Goal: Task Accomplishment & Management: Manage account settings

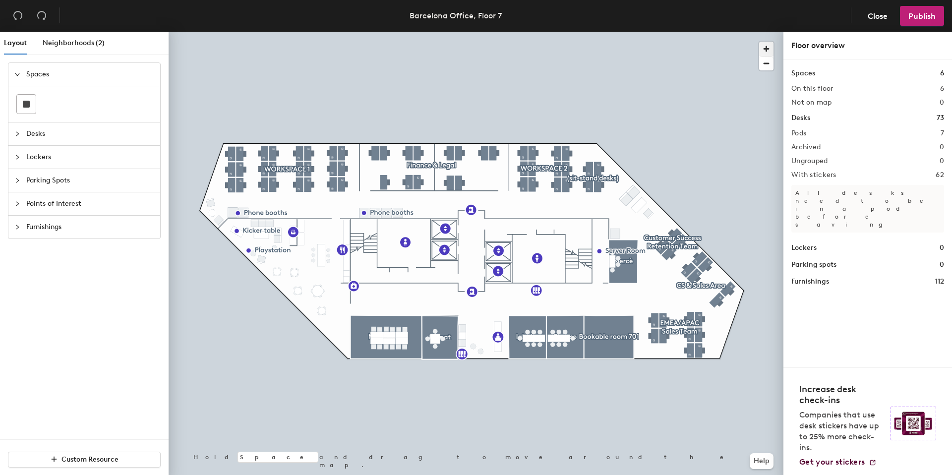
click at [769, 50] on span "button" at bounding box center [766, 49] width 14 height 14
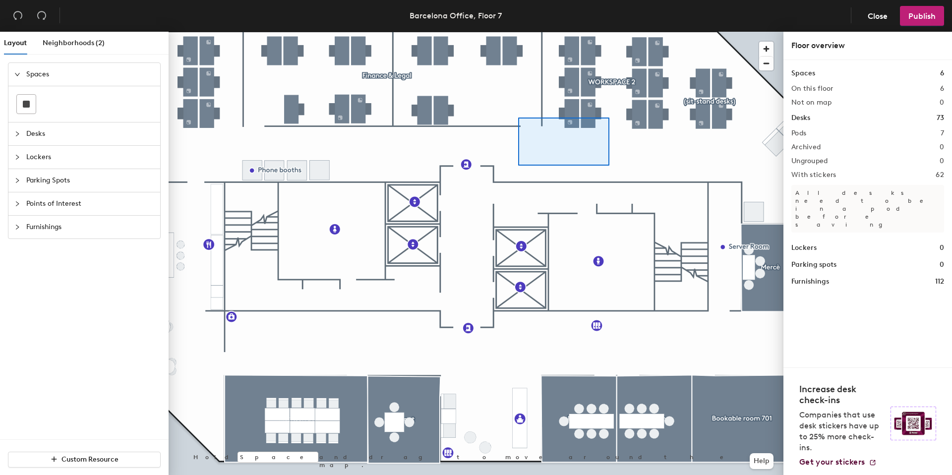
click at [515, 32] on div at bounding box center [476, 32] width 615 height 0
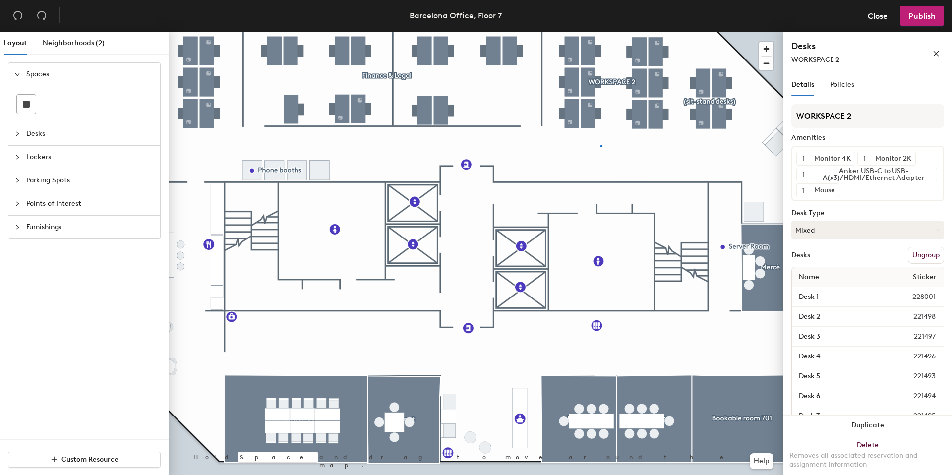
click at [600, 32] on div at bounding box center [476, 32] width 615 height 0
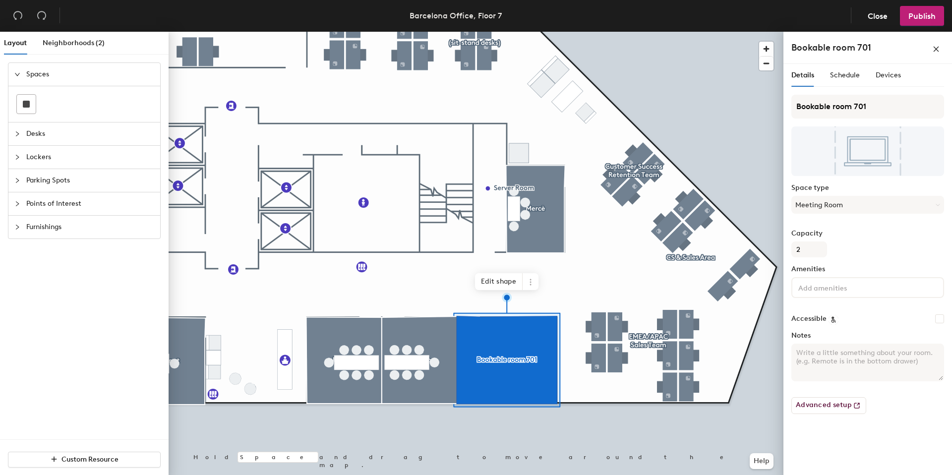
click at [819, 48] on h4 "Bookable room 701" at bounding box center [831, 47] width 80 height 13
click at [526, 277] on span at bounding box center [531, 281] width 16 height 17
click at [542, 302] on span "Remove from map" at bounding box center [566, 305] width 88 height 17
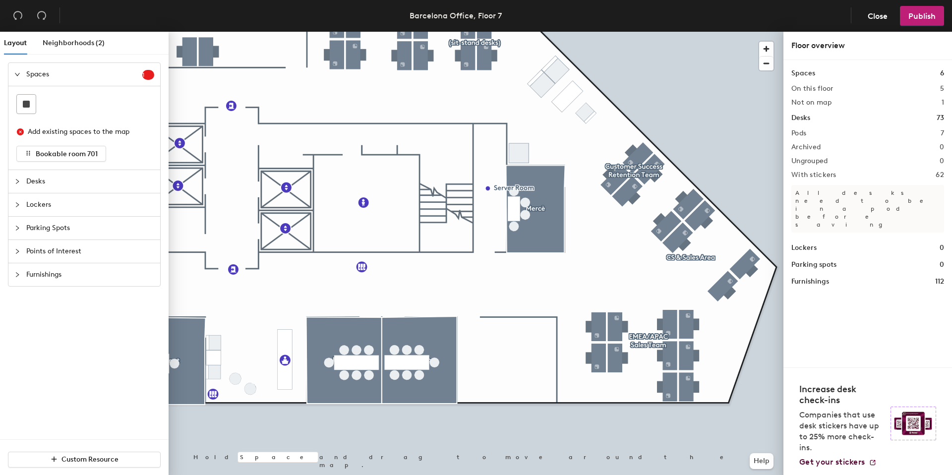
click at [485, 32] on div at bounding box center [476, 32] width 615 height 0
click at [516, 32] on div at bounding box center [476, 32] width 615 height 0
click at [514, 32] on div at bounding box center [476, 32] width 615 height 0
click at [514, 316] on div at bounding box center [515, 317] width 2 height 2
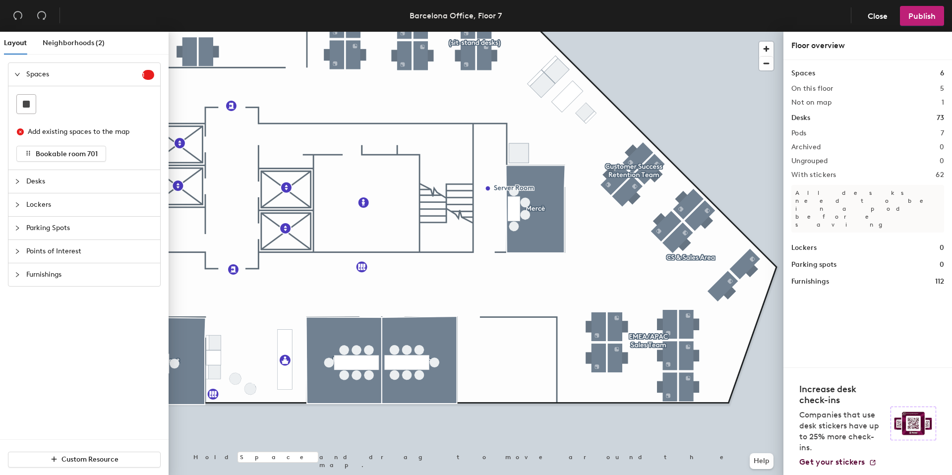
click at [555, 32] on div at bounding box center [476, 32] width 615 height 0
click at [55, 184] on span "Desks" at bounding box center [90, 181] width 128 height 23
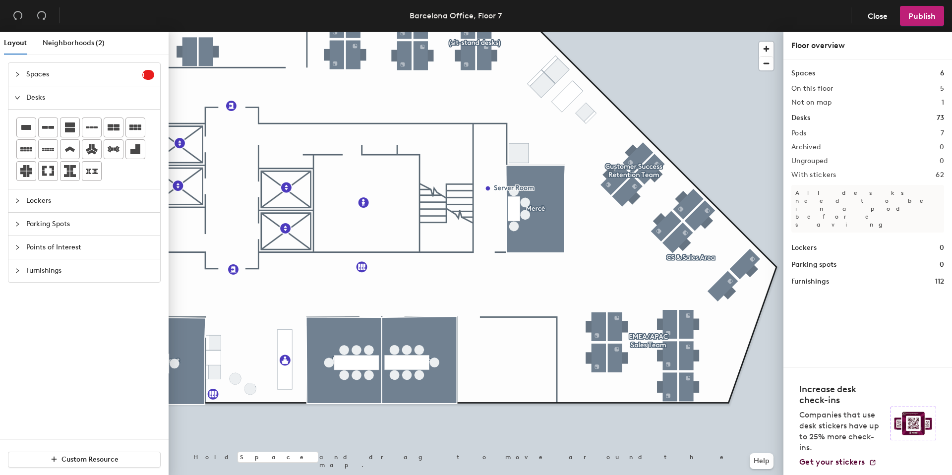
click at [504, 362] on div "Layout Neighborhoods (2) Spaces 1 Add existing spaces to the map Bookable room …" at bounding box center [476, 255] width 952 height 447
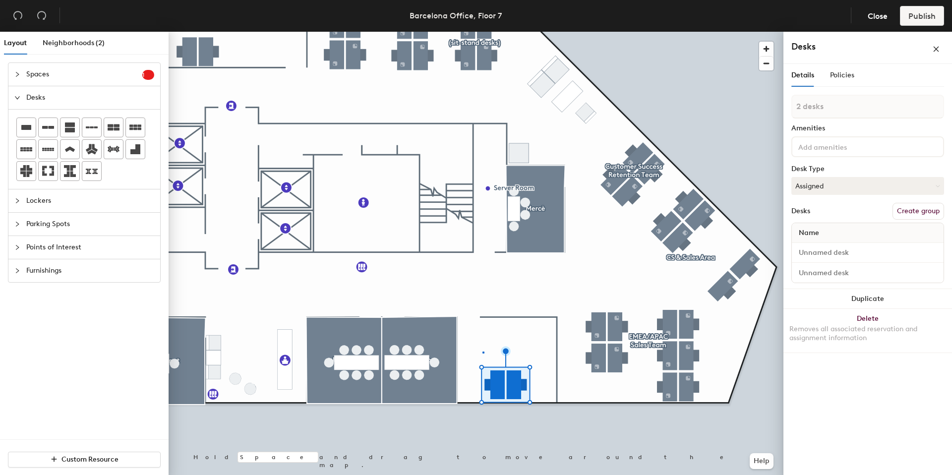
drag, startPoint x: 72, startPoint y: 120, endPoint x: 153, endPoint y: 137, distance: 82.5
click at [482, 32] on div at bounding box center [476, 32] width 615 height 0
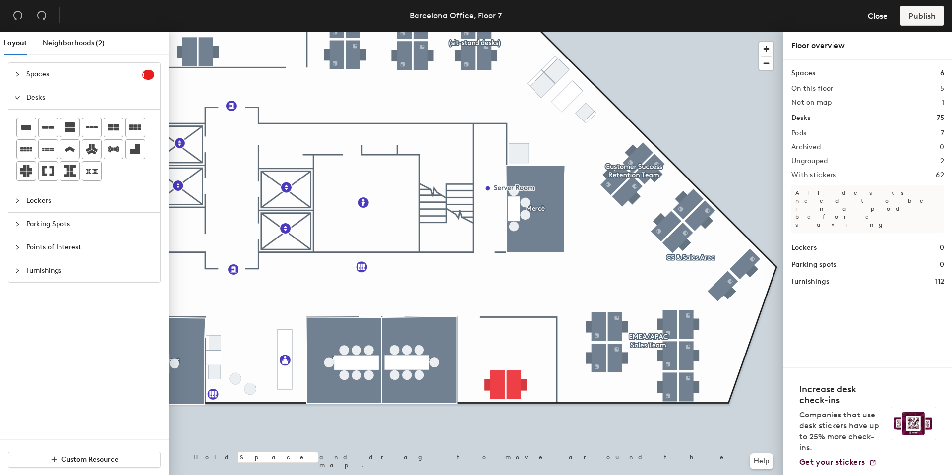
click at [30, 100] on span "Desks" at bounding box center [90, 97] width 128 height 23
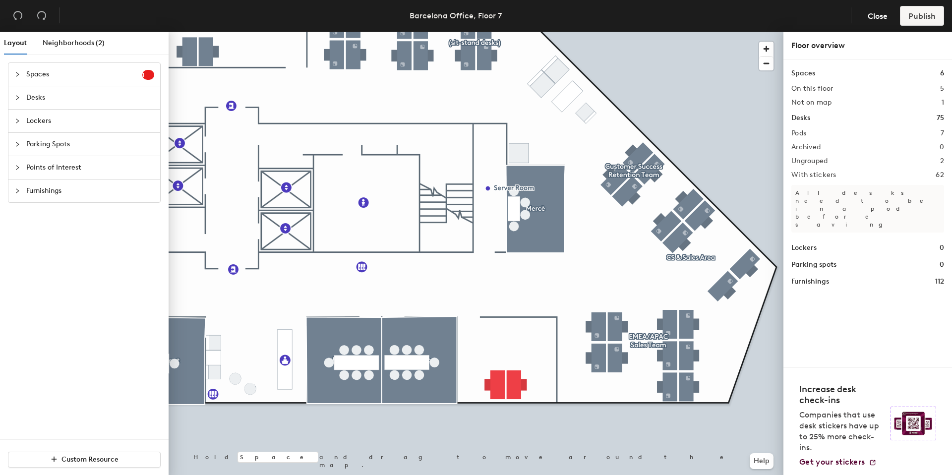
click at [34, 74] on span "Spaces" at bounding box center [84, 74] width 116 height 23
click at [35, 145] on span "Parking Spots" at bounding box center [90, 144] width 128 height 23
click at [34, 168] on span "Points of Interest" at bounding box center [90, 167] width 128 height 23
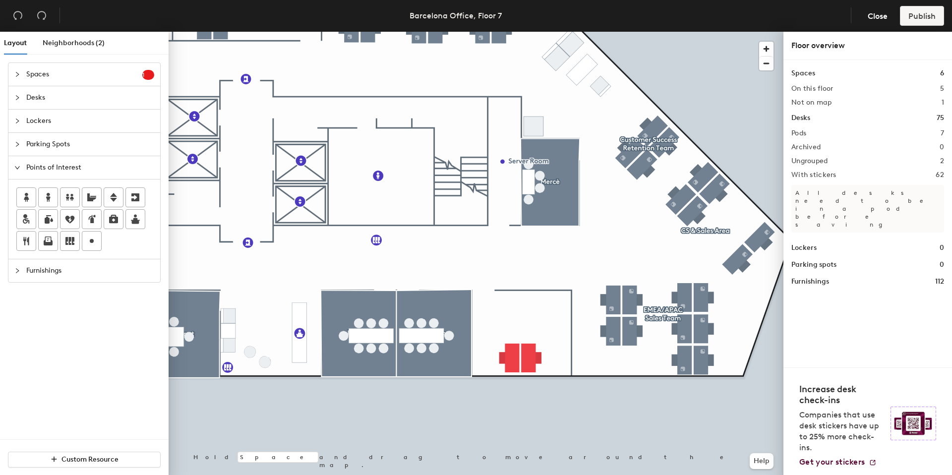
click at [500, 303] on div "Layout Neighborhoods (2) Spaces 1 Add existing spaces to the map Bookable room …" at bounding box center [476, 255] width 952 height 447
type input "Private Office"
click at [541, 32] on div at bounding box center [476, 32] width 615 height 0
drag, startPoint x: 92, startPoint y: 241, endPoint x: 503, endPoint y: 275, distance: 412.4
click at [503, 32] on div at bounding box center [476, 32] width 615 height 0
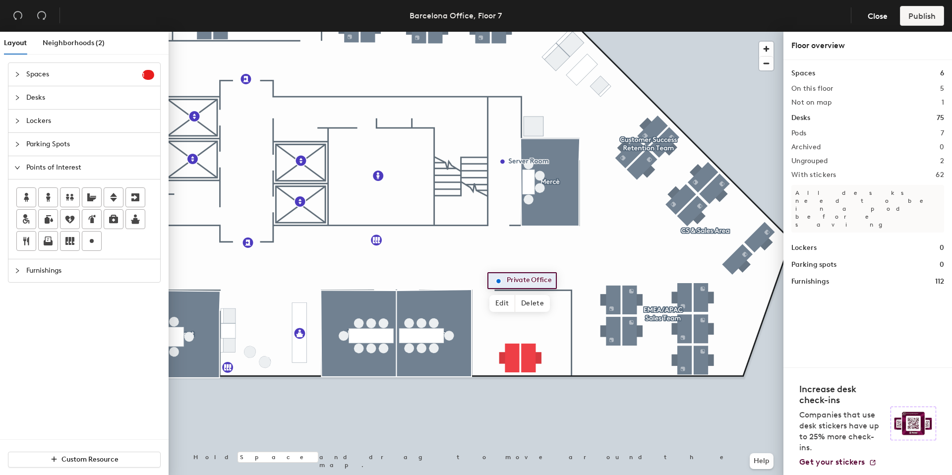
drag, startPoint x: 88, startPoint y: 172, endPoint x: 82, endPoint y: 177, distance: 7.4
click at [88, 172] on span "Points of Interest" at bounding box center [90, 167] width 128 height 23
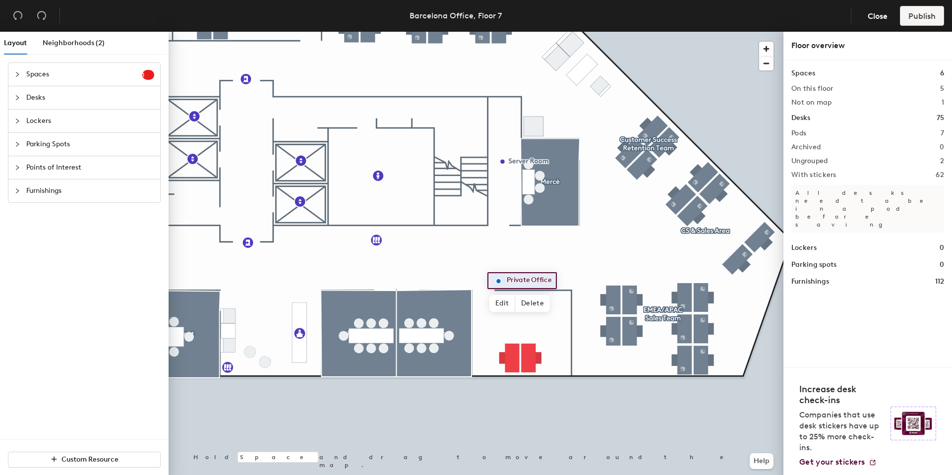
click at [39, 193] on span "Furnishings" at bounding box center [90, 190] width 128 height 23
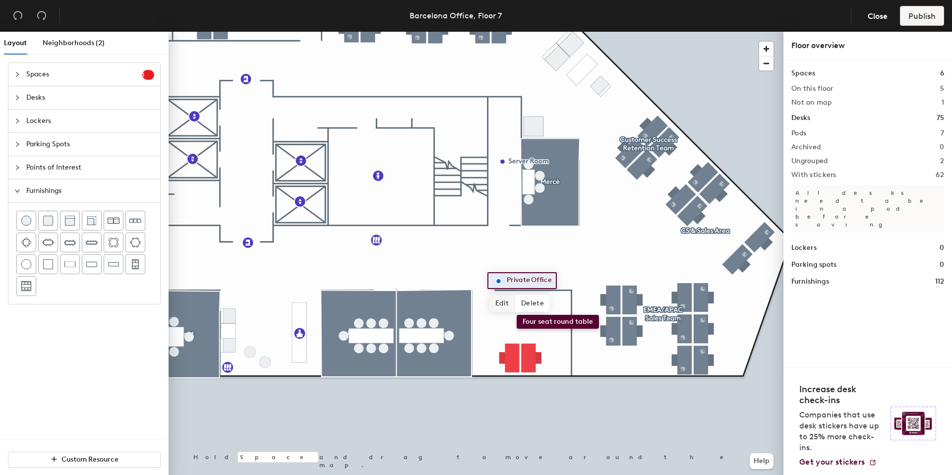
click at [517, 315] on div "Layout Neighborhoods (2) Spaces 1 Add existing spaces to the map Bookable room …" at bounding box center [476, 255] width 952 height 447
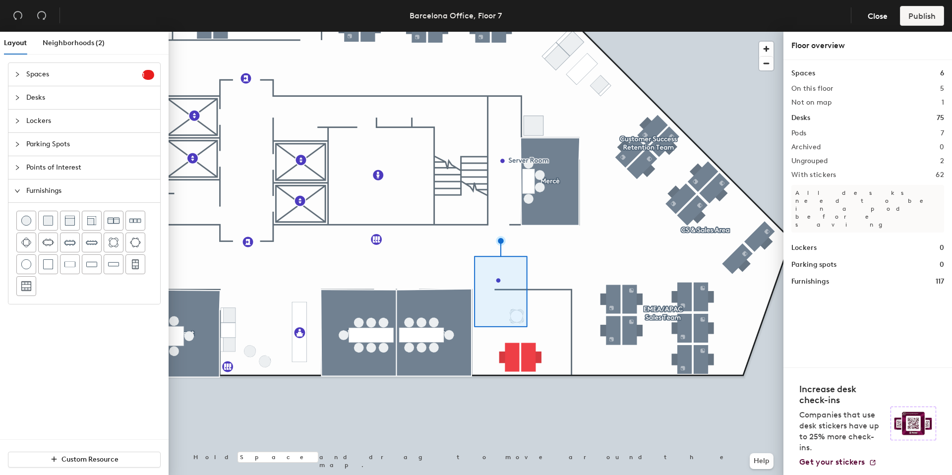
drag, startPoint x: 108, startPoint y: 242, endPoint x: 477, endPoint y: 418, distance: 409.4
click at [477, 32] on div at bounding box center [476, 32] width 615 height 0
click at [517, 32] on div at bounding box center [476, 32] width 615 height 0
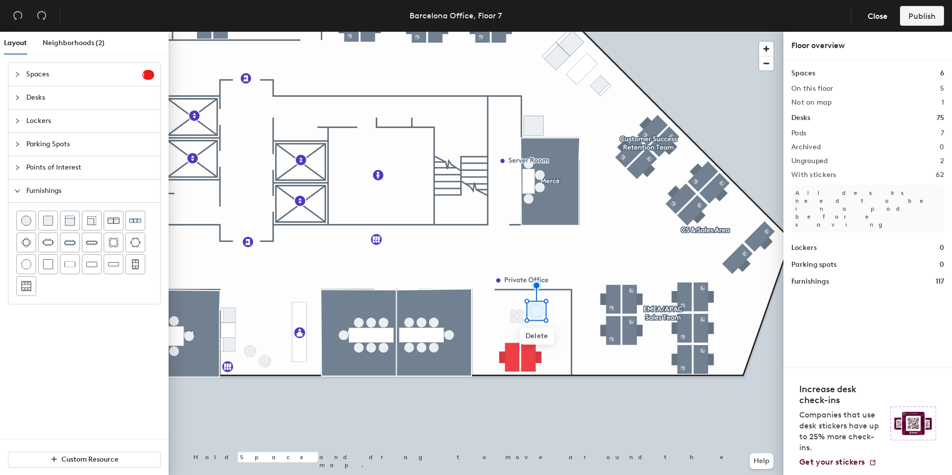
click at [516, 32] on div at bounding box center [476, 32] width 615 height 0
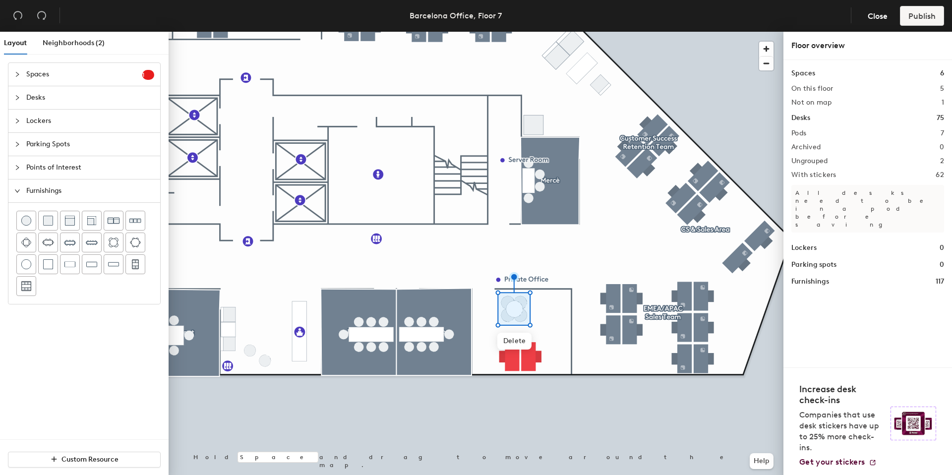
click at [536, 32] on div at bounding box center [476, 32] width 615 height 0
click at [539, 32] on div at bounding box center [476, 32] width 615 height 0
click at [490, 32] on div at bounding box center [476, 32] width 615 height 0
click at [514, 305] on div "Layout Neighborhoods (2) Spaces 1 Add existing spaces to the map Bookable room …" at bounding box center [476, 255] width 952 height 447
click at [512, 327] on span "Delete" at bounding box center [512, 330] width 35 height 17
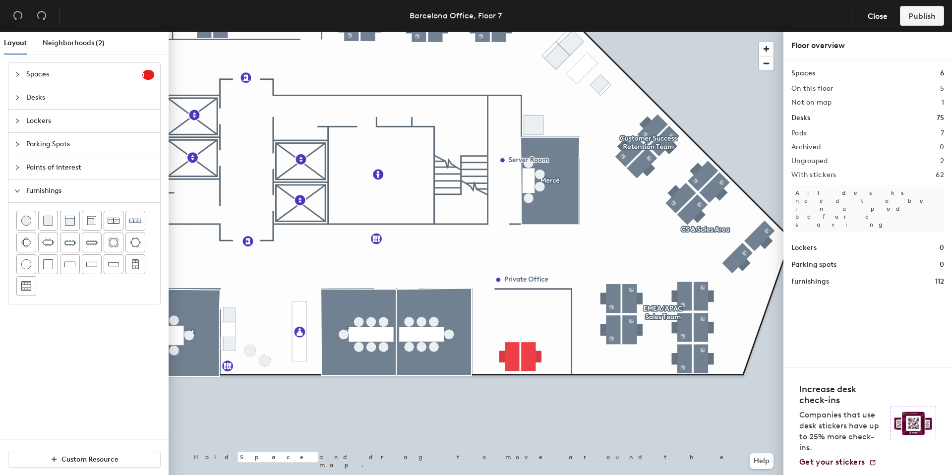
click at [529, 307] on div "Layout Neighborhoods (2) Spaces 1 Add existing spaces to the map Bookable room …" at bounding box center [476, 255] width 952 height 447
click at [568, 32] on div at bounding box center [476, 32] width 615 height 0
drag, startPoint x: 147, startPoint y: 248, endPoint x: 524, endPoint y: 308, distance: 382.1
click at [524, 32] on div at bounding box center [476, 32] width 615 height 0
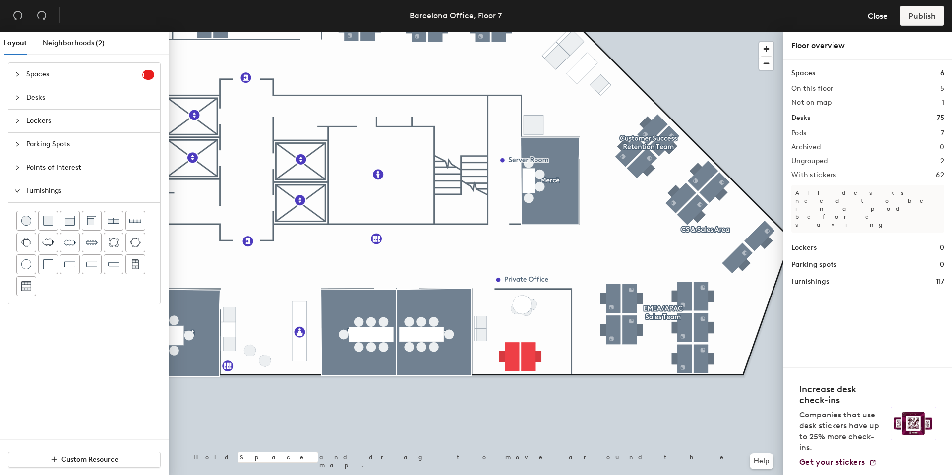
click at [523, 32] on div at bounding box center [476, 32] width 615 height 0
click at [488, 32] on div at bounding box center [476, 32] width 615 height 0
click at [531, 32] on div at bounding box center [476, 32] width 615 height 0
click at [530, 32] on div at bounding box center [476, 32] width 615 height 0
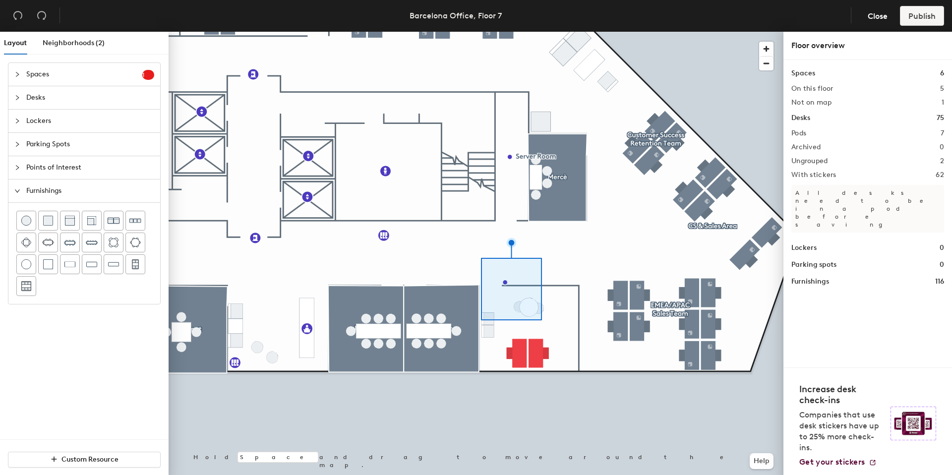
click at [421, 32] on div at bounding box center [476, 32] width 615 height 0
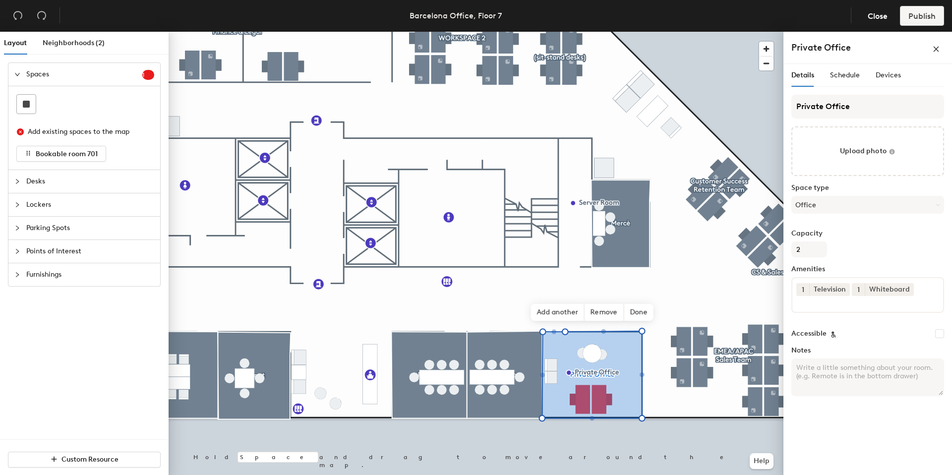
click at [824, 384] on textarea "Notes" at bounding box center [867, 377] width 153 height 38
click at [827, 414] on div "Details Schedule Devices Private Office Upload photo Space type Office Capacity…" at bounding box center [867, 271] width 169 height 415
click at [844, 75] on span "Schedule" at bounding box center [845, 75] width 30 height 8
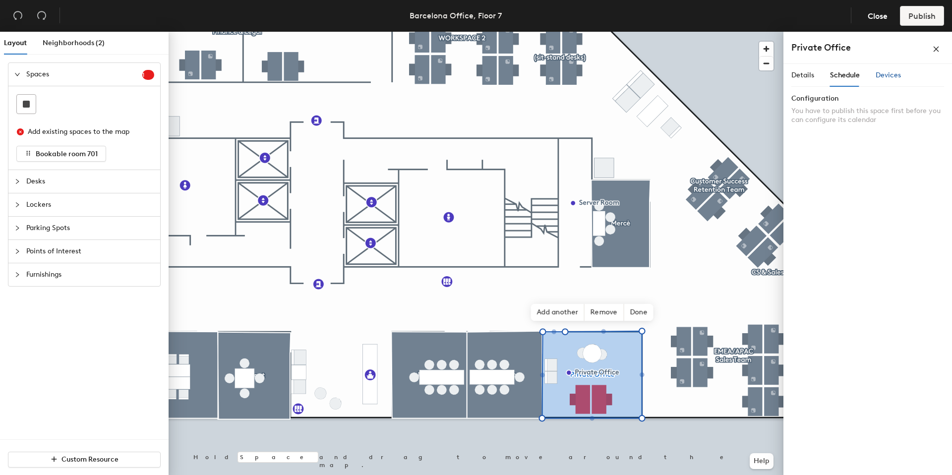
click at [882, 73] on span "Devices" at bounding box center [888, 75] width 25 height 8
click at [803, 72] on span "Details" at bounding box center [802, 75] width 23 height 8
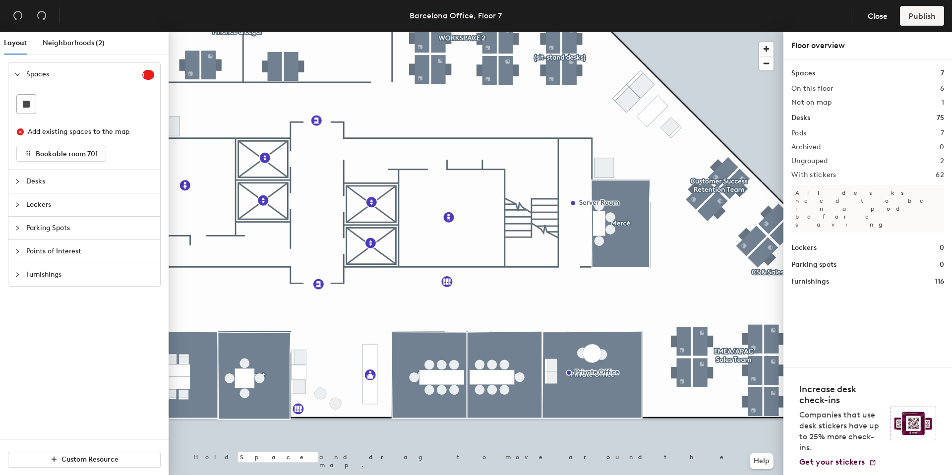
click at [560, 32] on div at bounding box center [476, 32] width 615 height 0
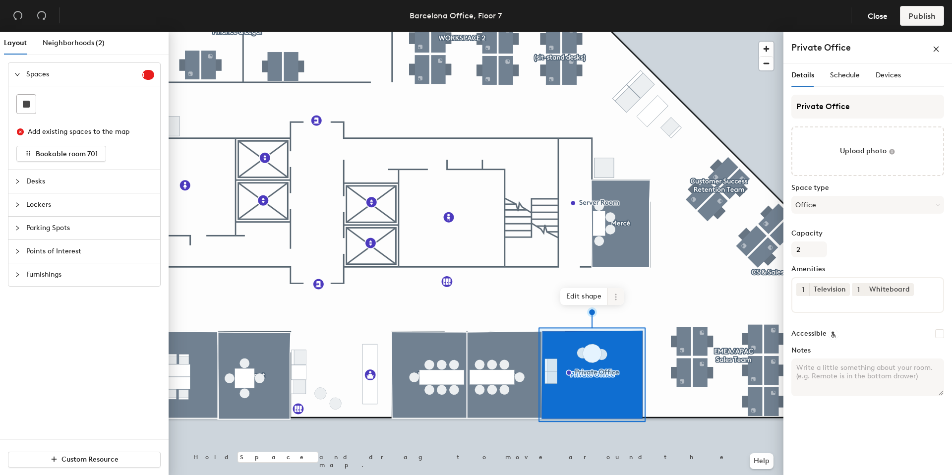
click at [614, 294] on icon at bounding box center [616, 297] width 8 height 8
click at [616, 349] on span "Delete" at bounding box center [651, 353] width 88 height 17
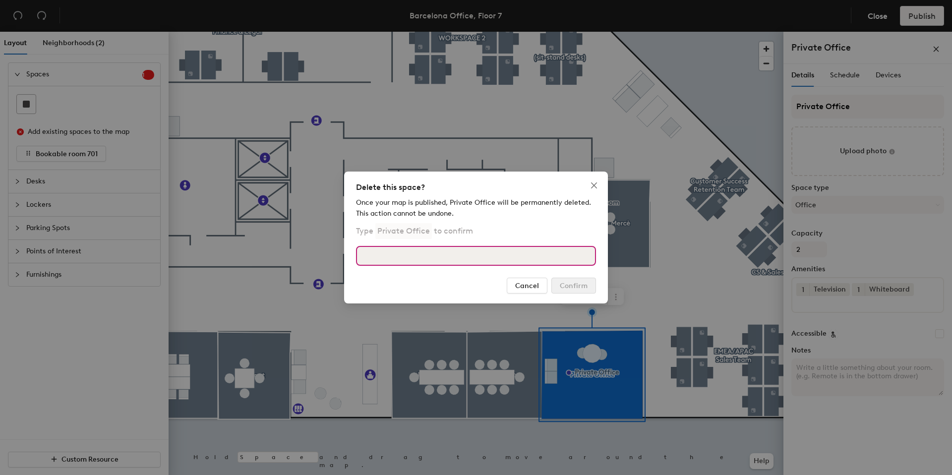
click at [393, 252] on input at bounding box center [476, 256] width 240 height 20
type input "Private Office"
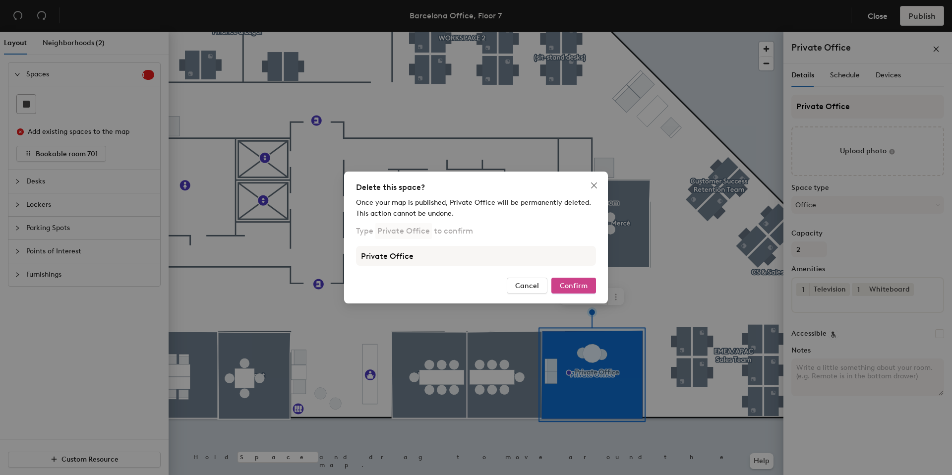
click at [563, 282] on span "Confirm" at bounding box center [574, 286] width 28 height 8
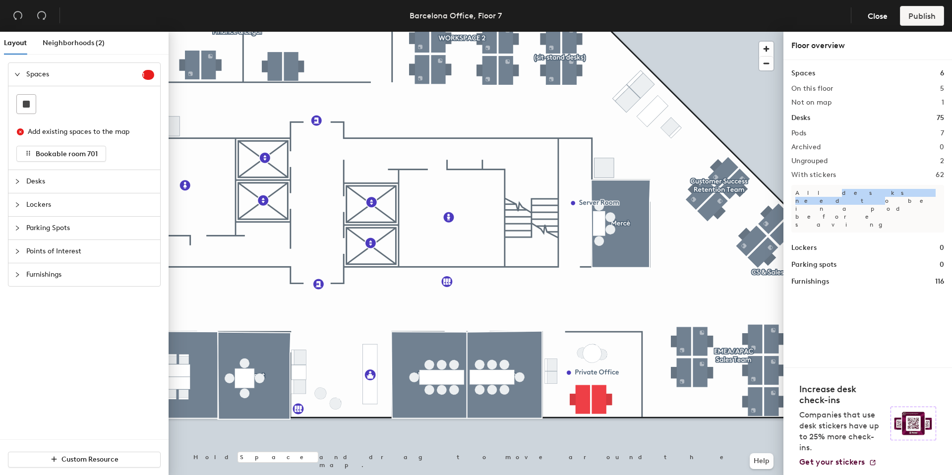
drag, startPoint x: 805, startPoint y: 194, endPoint x: 840, endPoint y: 194, distance: 35.7
click at [840, 194] on p "All desks need to be in a pod before saving" at bounding box center [867, 209] width 153 height 48
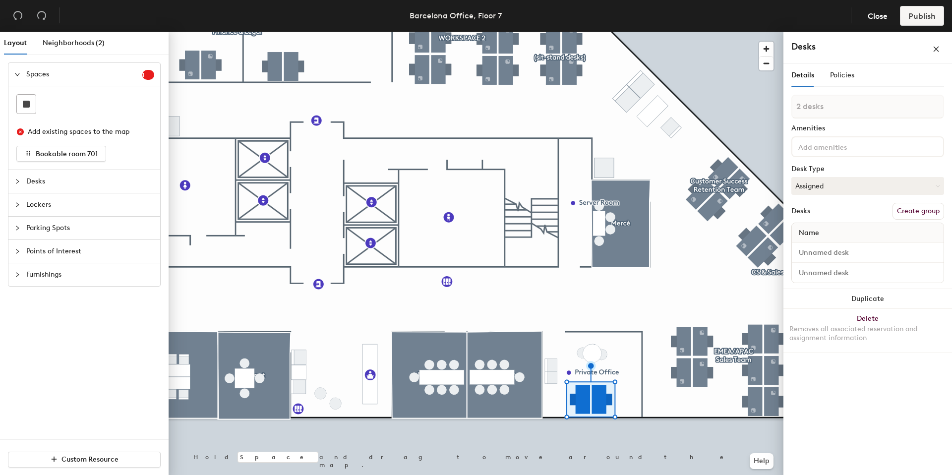
click at [809, 46] on h4 "Desks" at bounding box center [845, 46] width 109 height 13
drag, startPoint x: 834, startPoint y: 45, endPoint x: 786, endPoint y: 45, distance: 48.1
click at [786, 45] on div "Desks" at bounding box center [867, 48] width 169 height 32
click at [803, 46] on h4 "Desks" at bounding box center [845, 46] width 109 height 13
click at [907, 213] on button "Create group" at bounding box center [918, 211] width 52 height 17
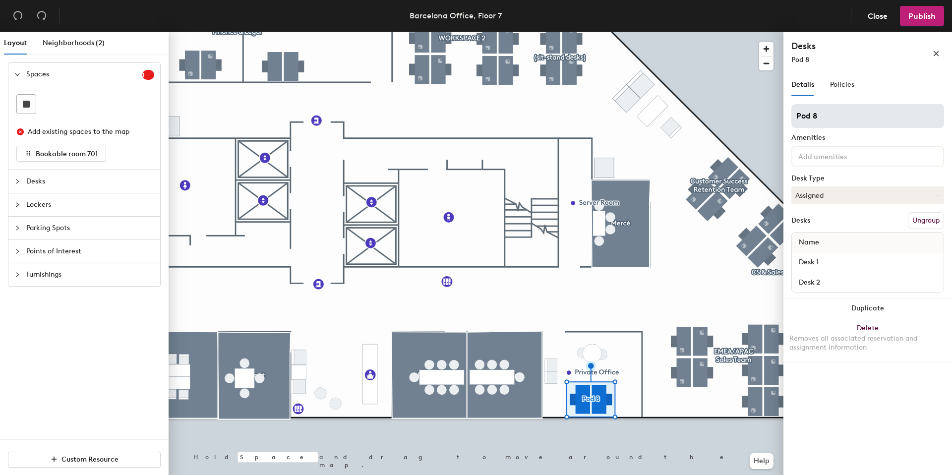
click at [830, 118] on input "Pod 8" at bounding box center [867, 116] width 153 height 24
type input "Private Office"
click at [872, 142] on div "Private Office Amenities Desk Type Assigned Desks Ungroup Name Desk 1 Desk 2" at bounding box center [867, 201] width 153 height 194
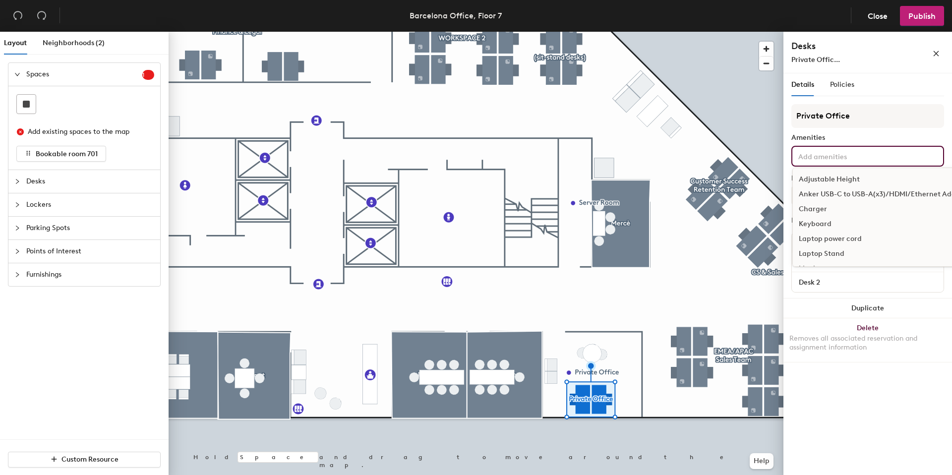
click at [868, 160] on input at bounding box center [840, 156] width 89 height 12
click at [847, 235] on div "Monitor 2K" at bounding box center [884, 235] width 183 height 15
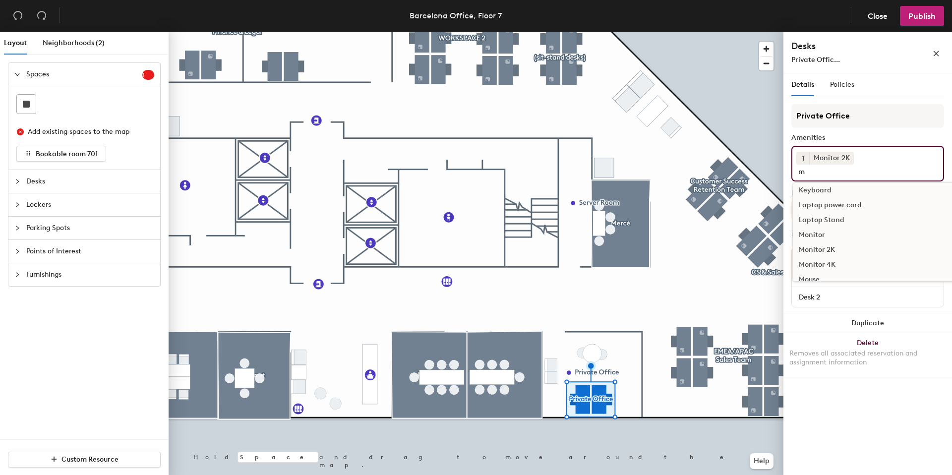
scroll to position [0, 0]
type input "moni"
click at [814, 202] on div "Monitor 2K" at bounding box center [868, 209] width 150 height 15
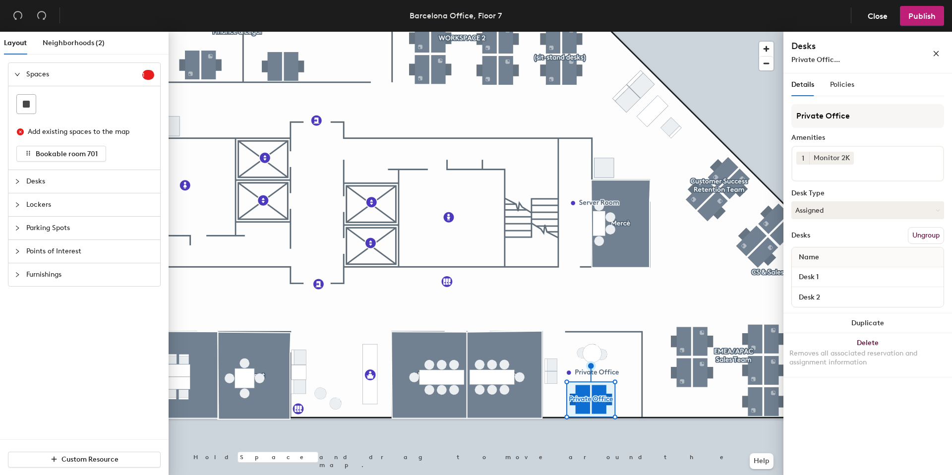
click at [839, 412] on div "Details Policies Private Office Amenities 1 Monitor 2K Desk Type Assigned Desks…" at bounding box center [867, 276] width 169 height 406
click at [825, 171] on input at bounding box center [840, 171] width 89 height 12
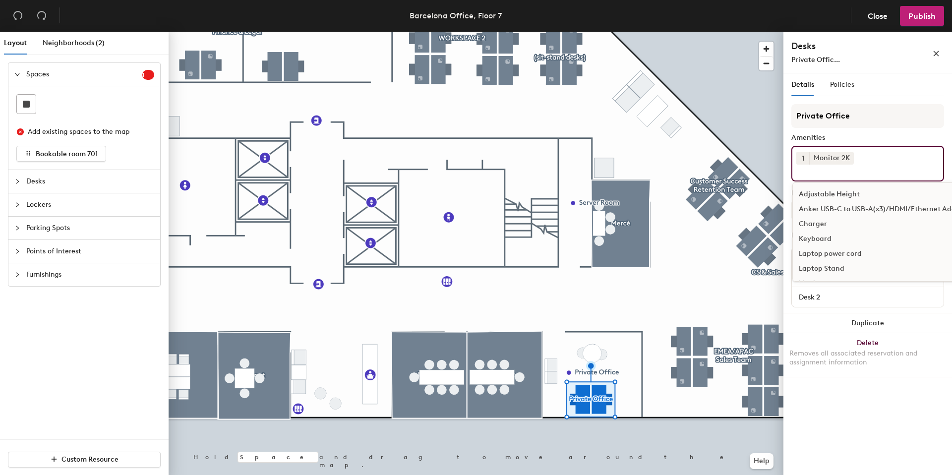
click at [834, 405] on div "Details Policies Private Office Amenities 1 Monitor 2K Adjustable Height Anker …" at bounding box center [867, 276] width 169 height 406
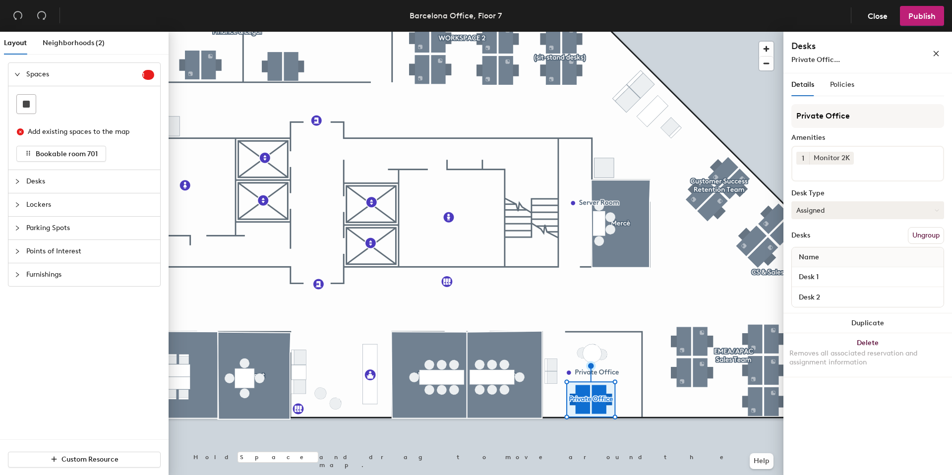
click at [835, 210] on button "Assigned" at bounding box center [867, 210] width 153 height 18
click at [808, 267] on div "Hoteled" at bounding box center [841, 270] width 99 height 15
drag, startPoint x: 818, startPoint y: 416, endPoint x: 818, endPoint y: 404, distance: 11.9
click at [818, 416] on div "Details Policies Private Office Amenities 1 Monitor 2K Desk Type Hoteled Desks …" at bounding box center [867, 276] width 169 height 406
click at [931, 278] on input "Desk 1" at bounding box center [868, 277] width 148 height 14
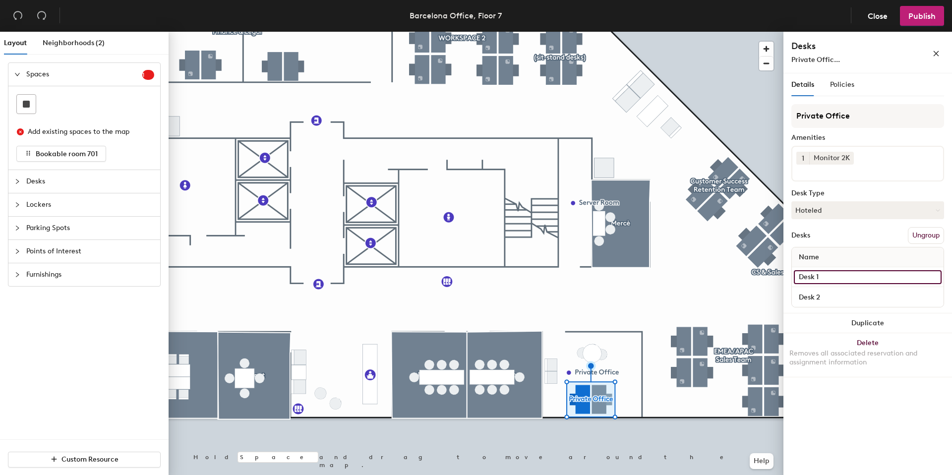
click at [815, 278] on input "Desk 1" at bounding box center [868, 277] width 148 height 14
click at [814, 277] on input "Desk 1" at bounding box center [868, 277] width 148 height 14
click at [839, 297] on input "Desk 2" at bounding box center [868, 297] width 148 height 14
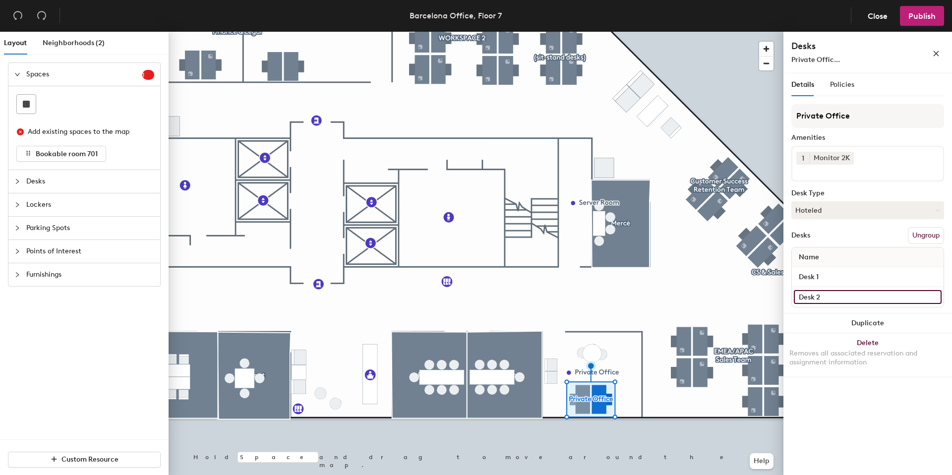
click at [937, 297] on input "Desk 2" at bounding box center [868, 297] width 148 height 14
drag, startPoint x: 932, startPoint y: 418, endPoint x: 931, endPoint y: 412, distance: 6.5
click at [932, 418] on div "Details Policies Private Office Amenities 1 Monitor 2K Desk Type Hoteled Desks …" at bounding box center [867, 276] width 169 height 406
click at [933, 295] on input "Desk 2" at bounding box center [868, 297] width 148 height 14
click at [864, 414] on div "Details Policies Private Office Amenities 1 Monitor 2K Desk Type Hoteled Desks …" at bounding box center [867, 276] width 169 height 406
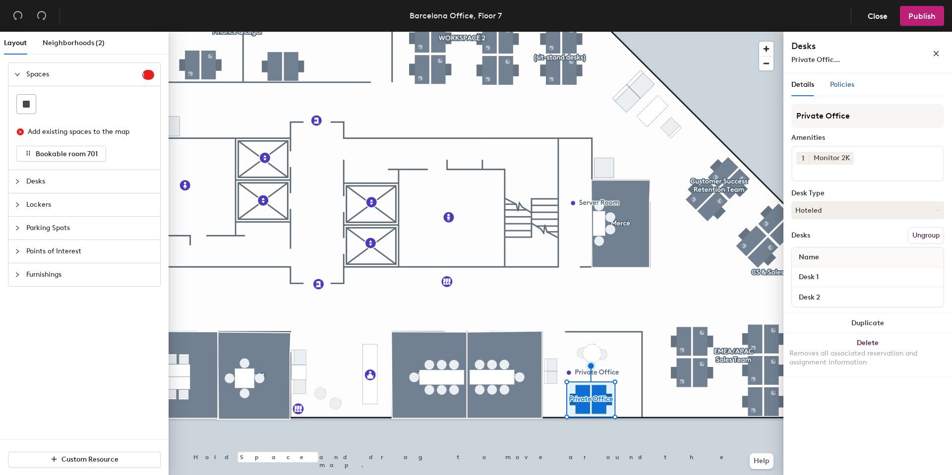
click at [839, 86] on span "Policies" at bounding box center [842, 84] width 24 height 8
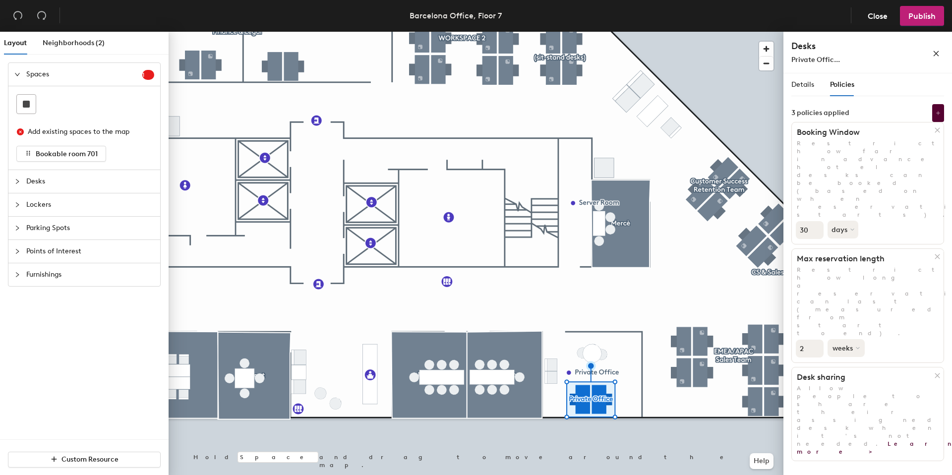
click at [845, 339] on button "weeks" at bounding box center [846, 348] width 37 height 18
click at [796, 340] on input "2" at bounding box center [810, 349] width 28 height 18
click at [815, 340] on input "1" at bounding box center [810, 349] width 28 height 18
click at [815, 340] on input "0" at bounding box center [810, 349] width 28 height 18
type input "1"
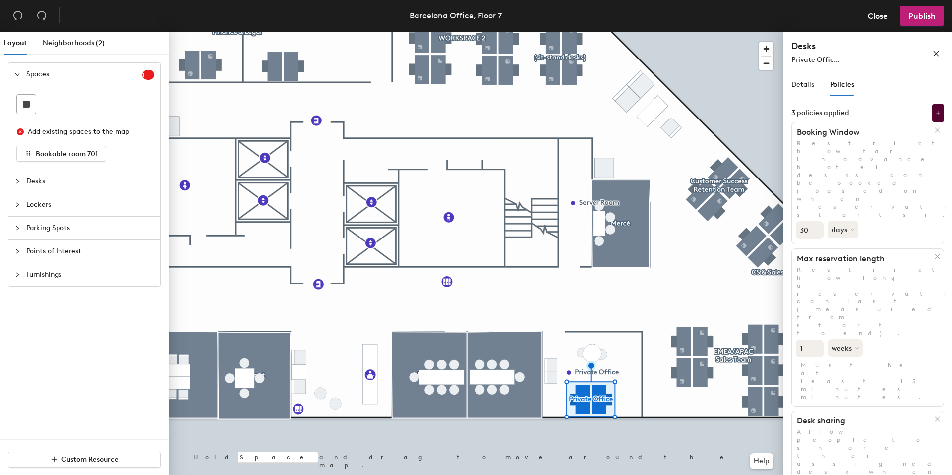
click at [817, 340] on input "1" at bounding box center [810, 349] width 28 height 18
click at [832, 339] on button "weeks" at bounding box center [846, 348] width 37 height 18
click at [841, 393] on div "days" at bounding box center [847, 400] width 39 height 15
click at [856, 342] on div "Details Policies Private Office Amenities 1 Monitor 2K Desk Type Hoteled Desks …" at bounding box center [867, 276] width 169 height 406
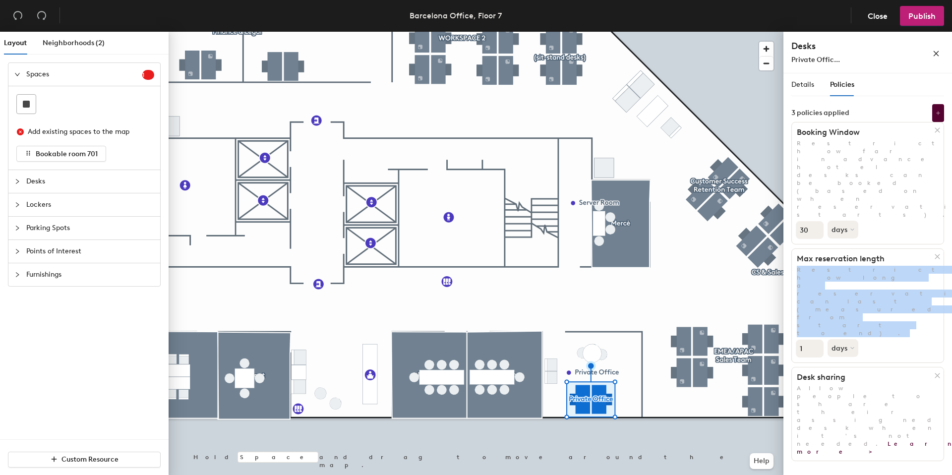
drag, startPoint x: 858, startPoint y: 213, endPoint x: 846, endPoint y: 202, distance: 16.5
click at [846, 248] on div "Max reservation length Restrict how long a reservation can last (measured from …" at bounding box center [867, 305] width 153 height 115
click at [845, 248] on div "Max reservation length Restrict how long a reservation can last (measured from …" at bounding box center [867, 305] width 153 height 115
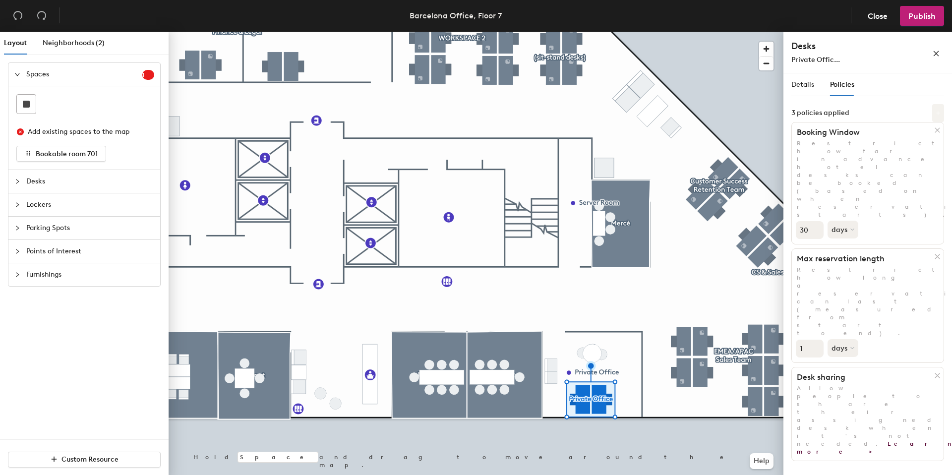
click at [939, 113] on button at bounding box center [938, 113] width 12 height 18
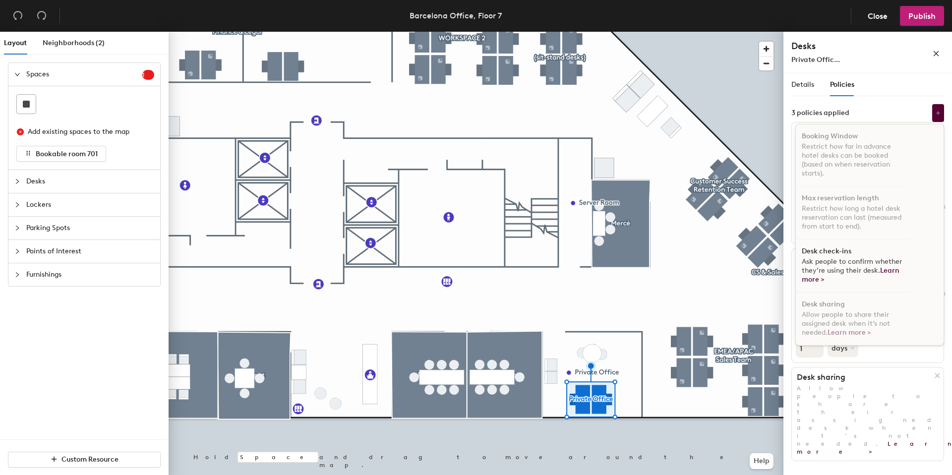
click at [848, 353] on div "Details Policies Private Office Amenities 1 Monitor 2K Desk Type Hoteled Desks …" at bounding box center [867, 276] width 169 height 406
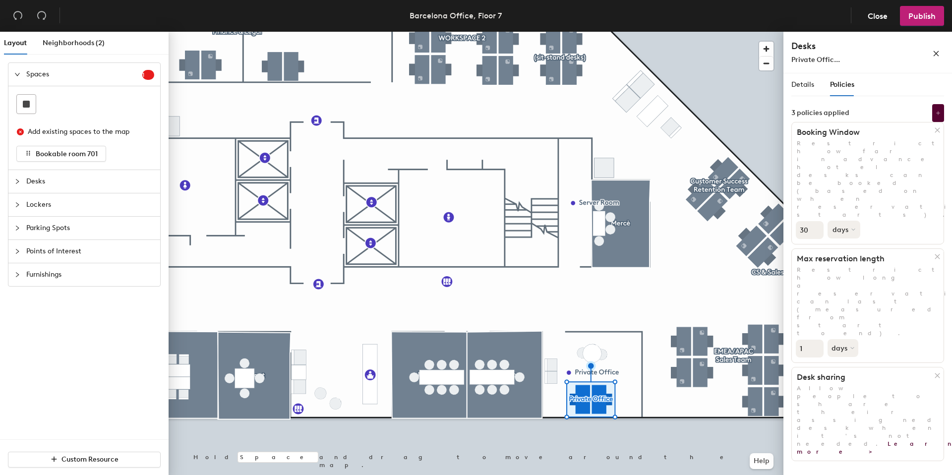
click at [831, 221] on button "days" at bounding box center [844, 230] width 33 height 18
click at [828, 142] on p "Restrict how far in advance hotel desks can be booked (based on when reservatio…" at bounding box center [868, 178] width 152 height 79
click at [840, 339] on button "days" at bounding box center [844, 348] width 33 height 18
click at [838, 266] on p "Restrict how long a reservation can last (measured from start to end)." at bounding box center [868, 301] width 152 height 71
click at [838, 221] on button "days" at bounding box center [844, 230] width 33 height 18
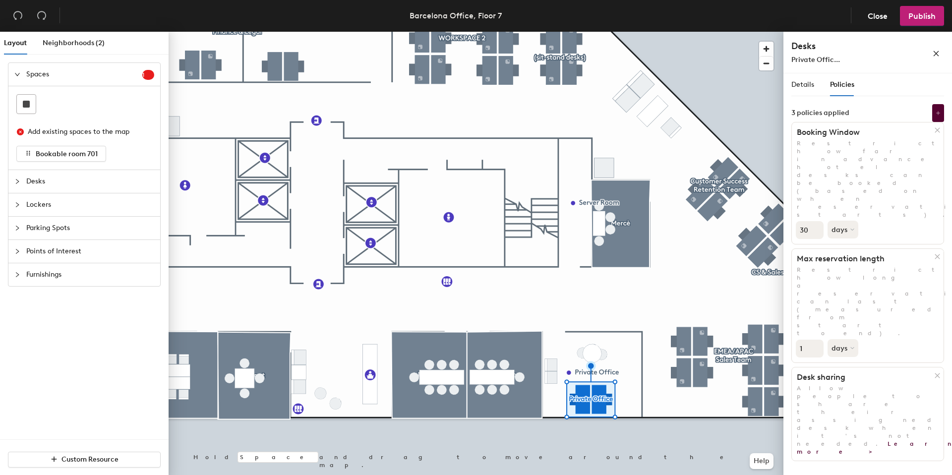
click at [810, 221] on input "30" at bounding box center [810, 230] width 28 height 18
click at [836, 221] on button "days" at bounding box center [844, 230] width 33 height 18
click at [840, 275] on div "days" at bounding box center [847, 282] width 39 height 15
click at [812, 221] on input "29" at bounding box center [810, 230] width 28 height 18
drag, startPoint x: 808, startPoint y: 168, endPoint x: 787, endPoint y: 165, distance: 21.0
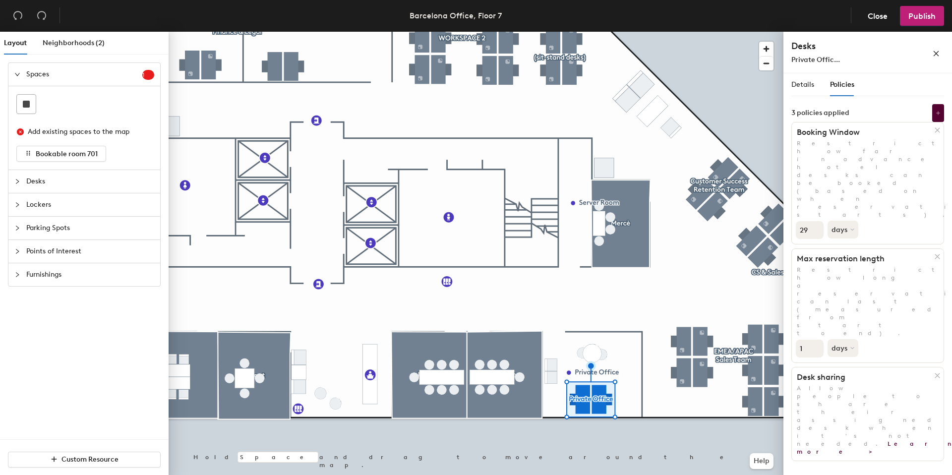
click at [787, 165] on div "Details Policies Private Office Amenities 1 Monitor 2K Desk Type Hoteled Desks …" at bounding box center [867, 276] width 169 height 406
type input "1"
click at [814, 142] on p "Restrict how far in advance hotel desks can be booked (based on when reservatio…" at bounding box center [868, 178] width 152 height 79
click at [863, 367] on div "Details Policies Private Office Amenities 1 Monitor 2K Desk Type Hoteled Desks …" at bounding box center [867, 276] width 169 height 406
click at [937, 55] on icon "close" at bounding box center [936, 53] width 7 height 7
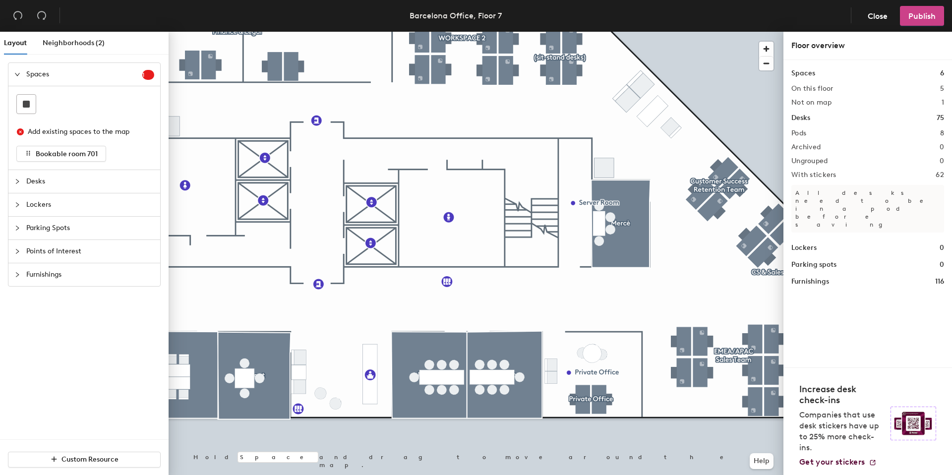
click at [922, 12] on span "Publish" at bounding box center [921, 15] width 27 height 9
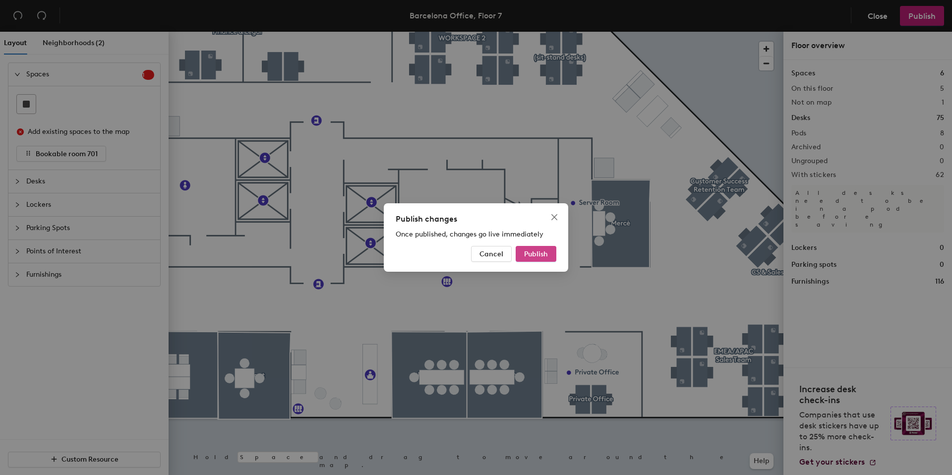
click at [534, 249] on button "Publish" at bounding box center [536, 254] width 41 height 16
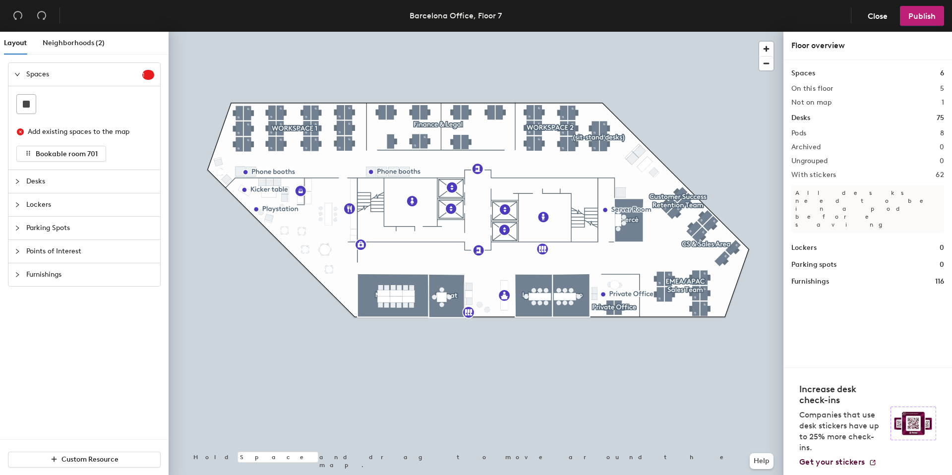
click at [608, 32] on div at bounding box center [476, 32] width 615 height 0
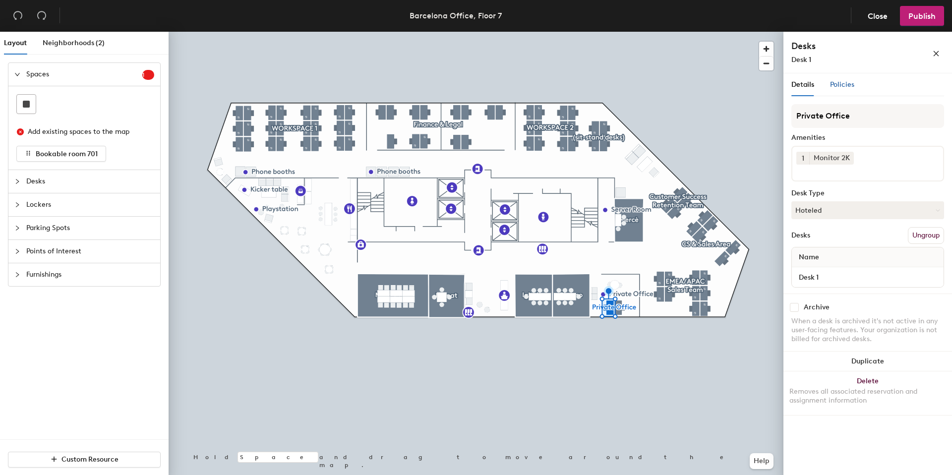
click at [837, 85] on span "Policies" at bounding box center [842, 84] width 24 height 8
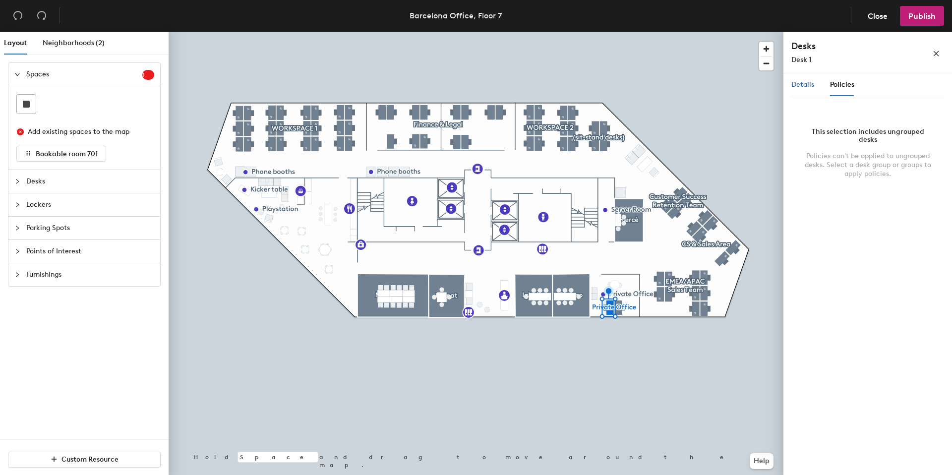
click at [806, 88] on span "Details" at bounding box center [802, 84] width 23 height 8
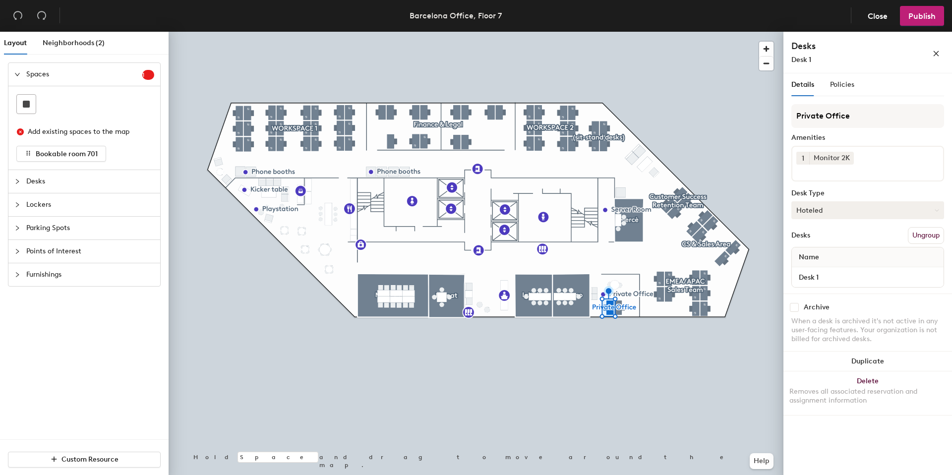
click at [839, 210] on button "Hoteled" at bounding box center [867, 210] width 153 height 18
click at [836, 183] on div "Private Office Amenities 1 Monitor 2K Desk Type Hoteled Assigned Hot Hoteled De…" at bounding box center [867, 198] width 153 height 189
click at [935, 277] on input "Desk 1" at bounding box center [868, 277] width 148 height 14
click at [911, 295] on div "Archive When a desk is archived it's not active in any user-facing features. Yo…" at bounding box center [867, 325] width 169 height 62
drag, startPoint x: 833, startPoint y: 341, endPoint x: 813, endPoint y: 320, distance: 28.7
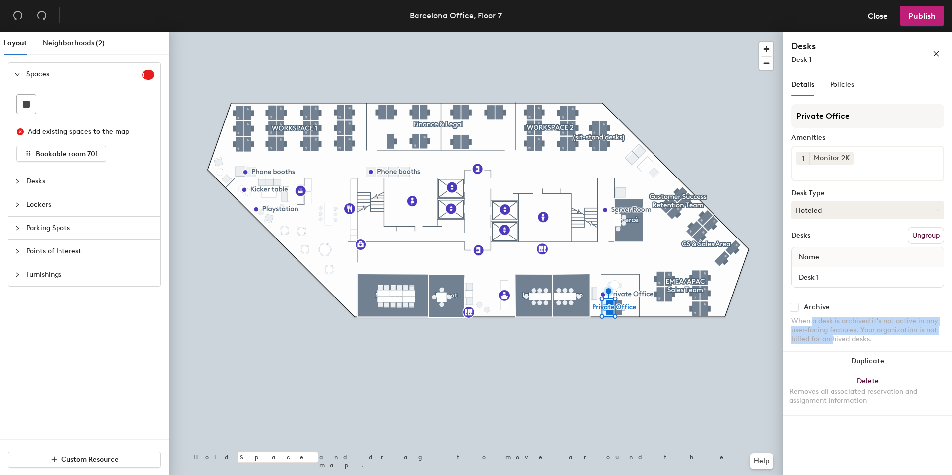
click at [813, 320] on div "When a desk is archived it's not active in any user-facing features. Your organ…" at bounding box center [867, 330] width 153 height 27
click at [795, 308] on input "checkbox" at bounding box center [794, 307] width 9 height 9
checkbox input "true"
drag, startPoint x: 791, startPoint y: 323, endPoint x: 863, endPoint y: 336, distance: 73.1
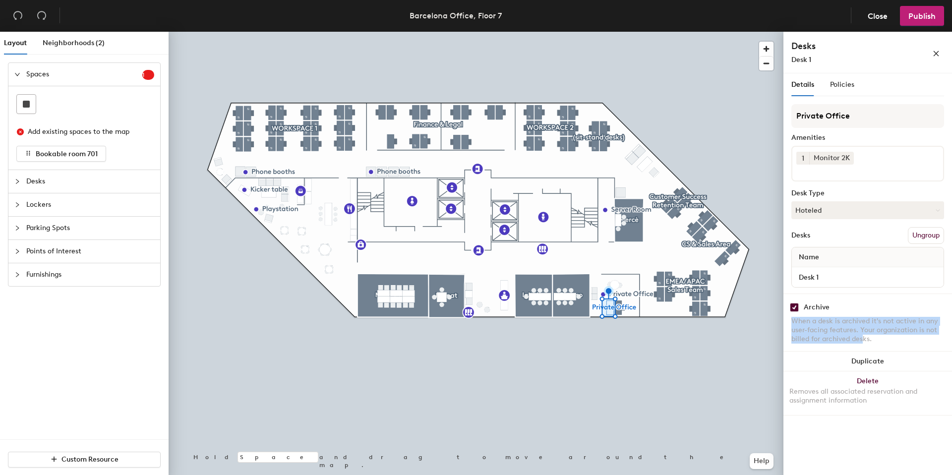
click at [863, 337] on div "When a desk is archived it's not active in any user-facing features. Your organ…" at bounding box center [867, 330] width 153 height 27
click at [863, 336] on div "When a desk is archived it's not active in any user-facing features. Your organ…" at bounding box center [867, 330] width 153 height 27
drag, startPoint x: 826, startPoint y: 341, endPoint x: 792, endPoint y: 325, distance: 36.8
click at [792, 325] on div "When a desk is archived it's not active in any user-facing features. Your organ…" at bounding box center [867, 330] width 153 height 27
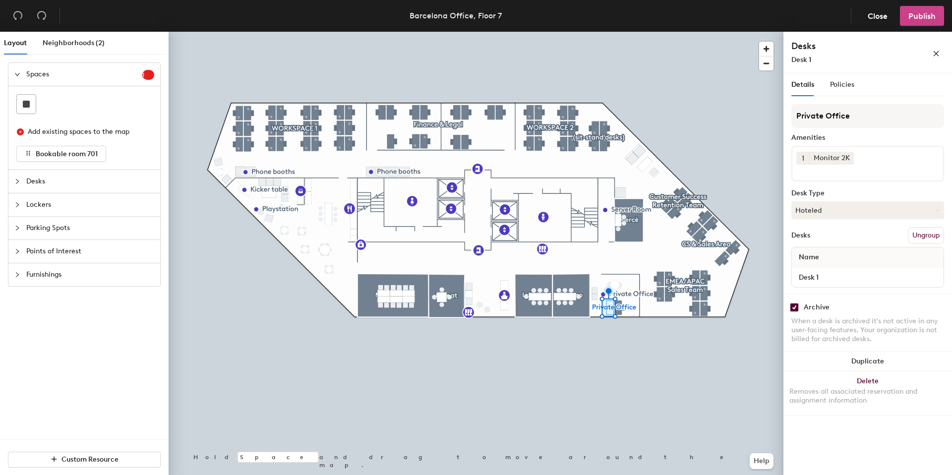
click at [914, 10] on button "Publish" at bounding box center [922, 16] width 44 height 20
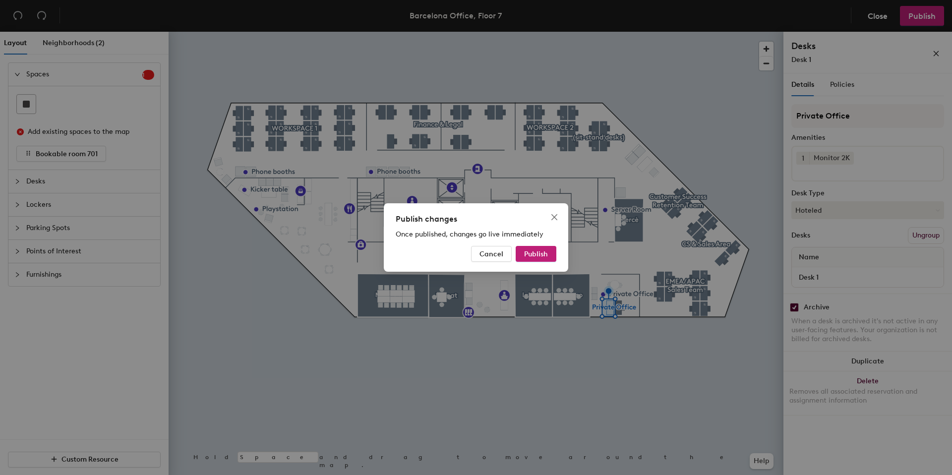
click at [528, 262] on div "Publish changes Once published, changes go live immediately Cancel Publish" at bounding box center [476, 237] width 184 height 68
click at [534, 247] on button "Publish" at bounding box center [536, 254] width 41 height 16
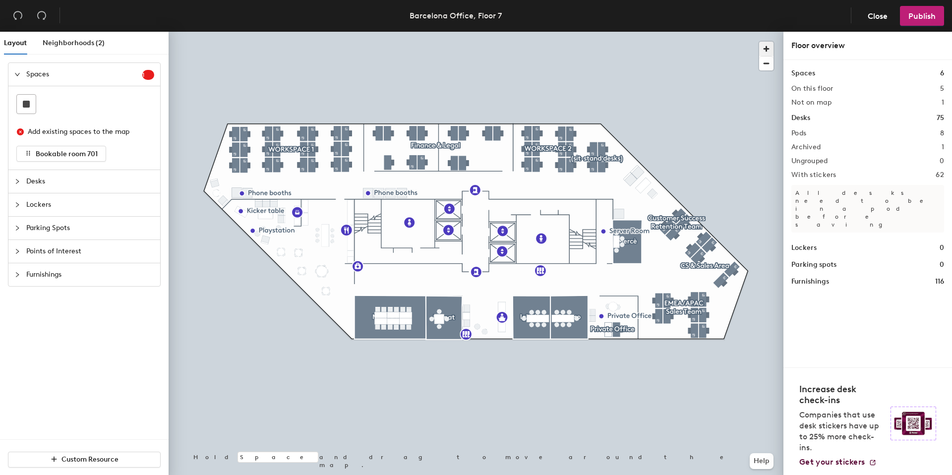
click at [766, 42] on span "button" at bounding box center [766, 49] width 14 height 14
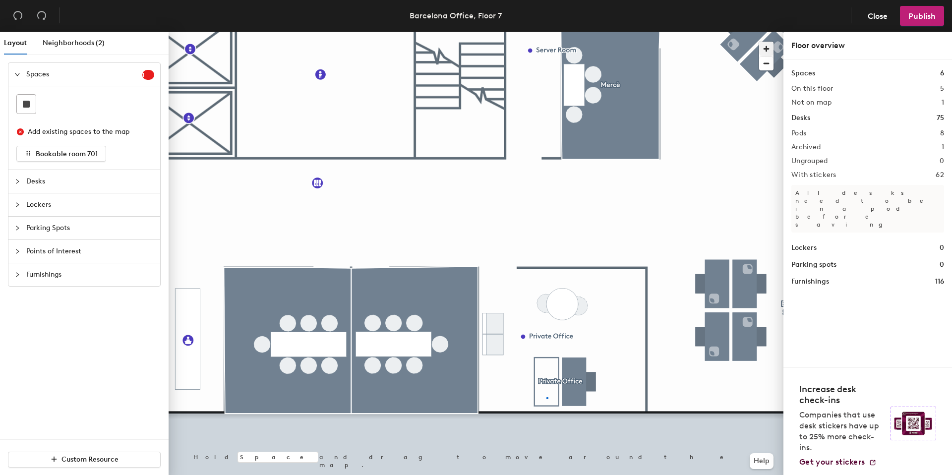
click at [546, 32] on div at bounding box center [476, 32] width 615 height 0
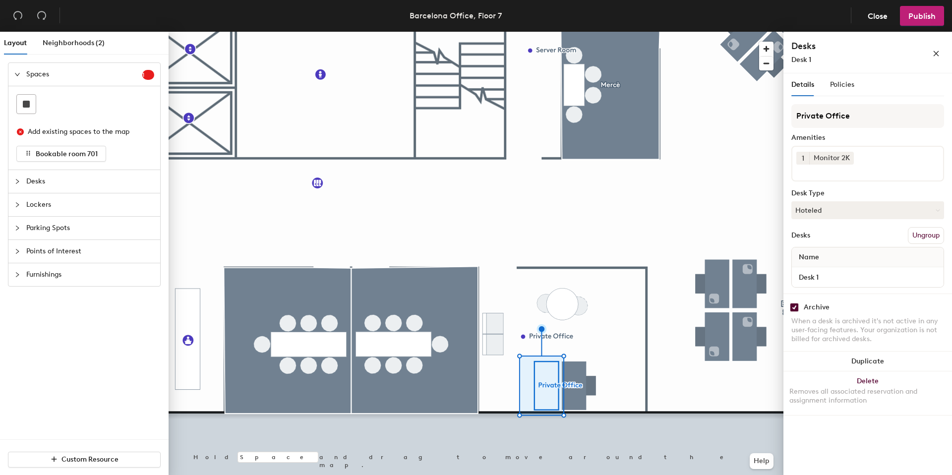
click at [793, 309] on input "checkbox" at bounding box center [794, 307] width 9 height 9
checkbox input "false"
click at [704, 32] on div at bounding box center [476, 32] width 615 height 0
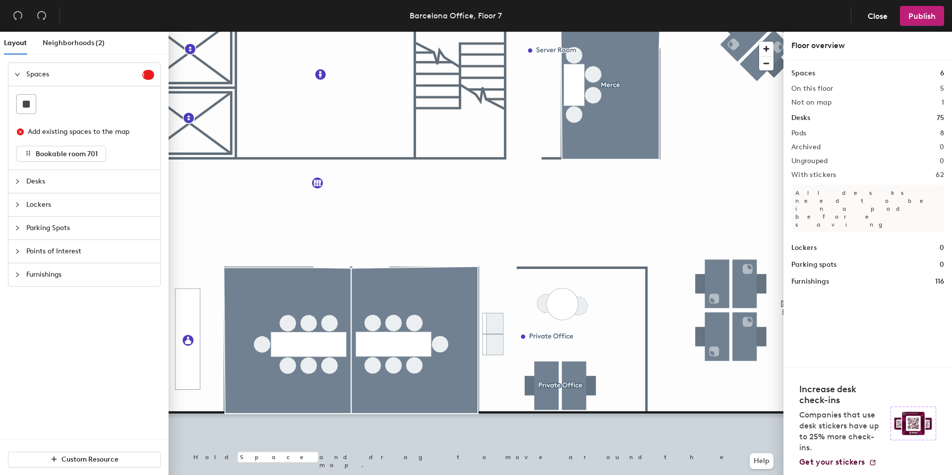
click at [549, 32] on div at bounding box center [476, 32] width 615 height 0
click at [550, 357] on span "Delete" at bounding box center [557, 359] width 35 height 17
click at [913, 13] on span "Publish" at bounding box center [921, 15] width 27 height 9
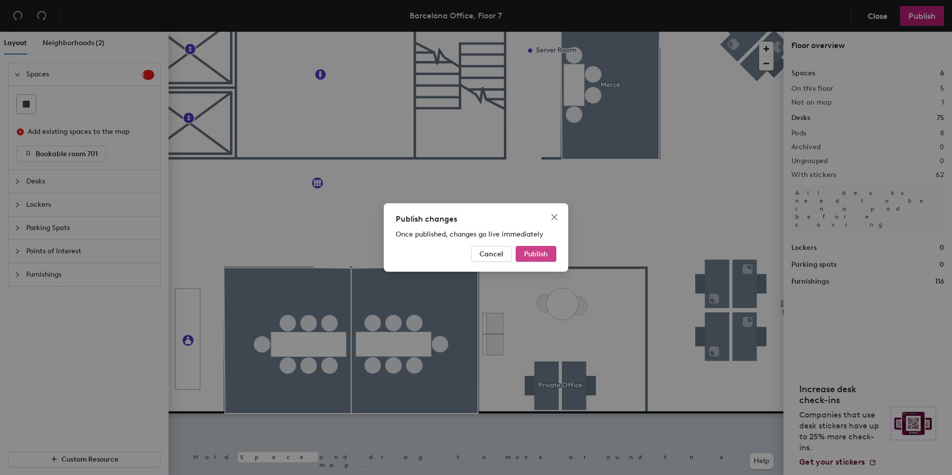
click at [523, 258] on button "Publish" at bounding box center [536, 254] width 41 height 16
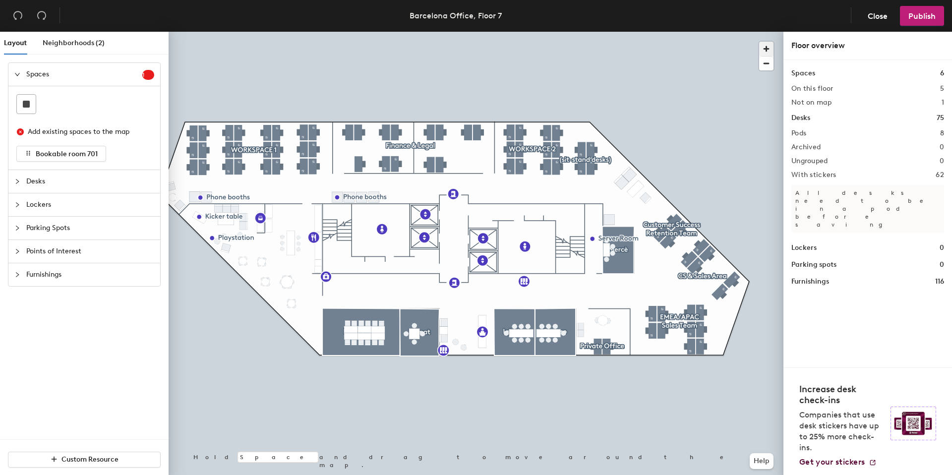
click at [763, 47] on span "button" at bounding box center [766, 49] width 14 height 14
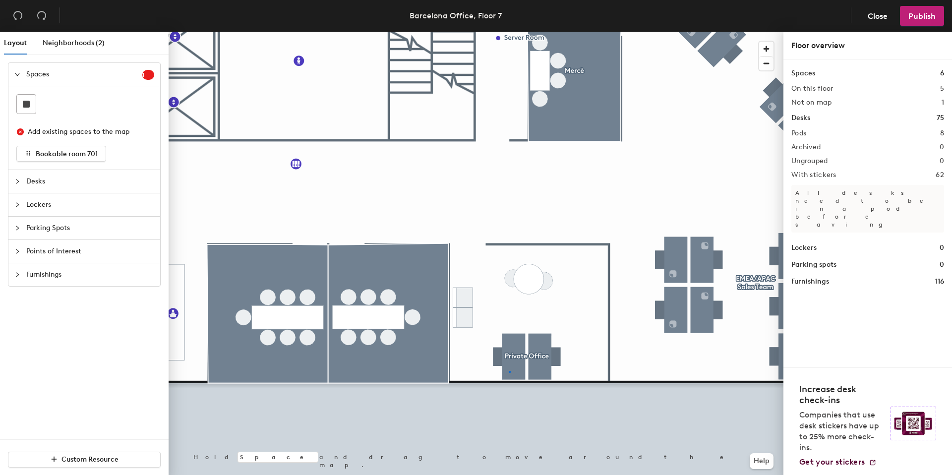
click at [509, 32] on div at bounding box center [476, 32] width 615 height 0
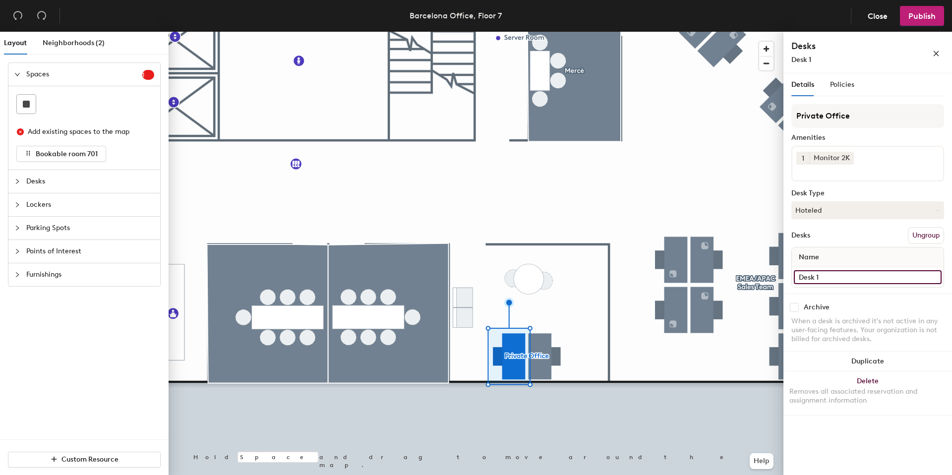
click at [823, 276] on input "Desk 1" at bounding box center [868, 277] width 148 height 14
type input "Desk 2s"
click at [729, 32] on div at bounding box center [476, 32] width 615 height 0
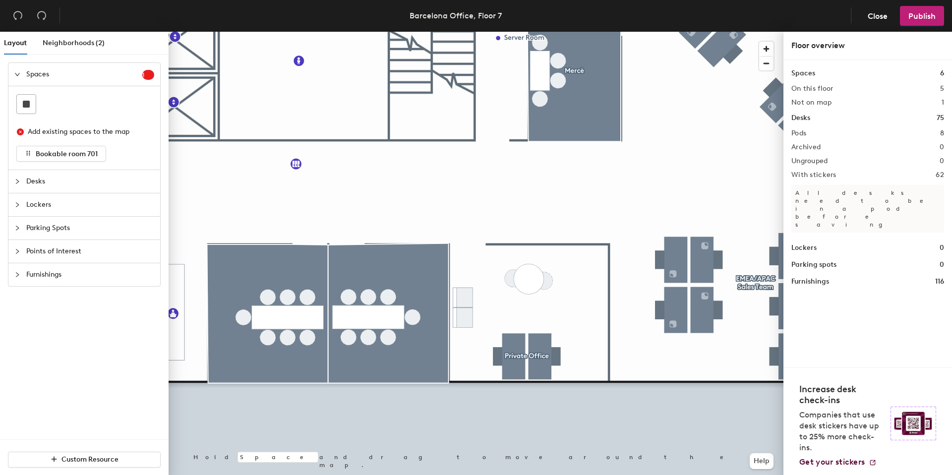
click at [532, 32] on div at bounding box center [476, 32] width 615 height 0
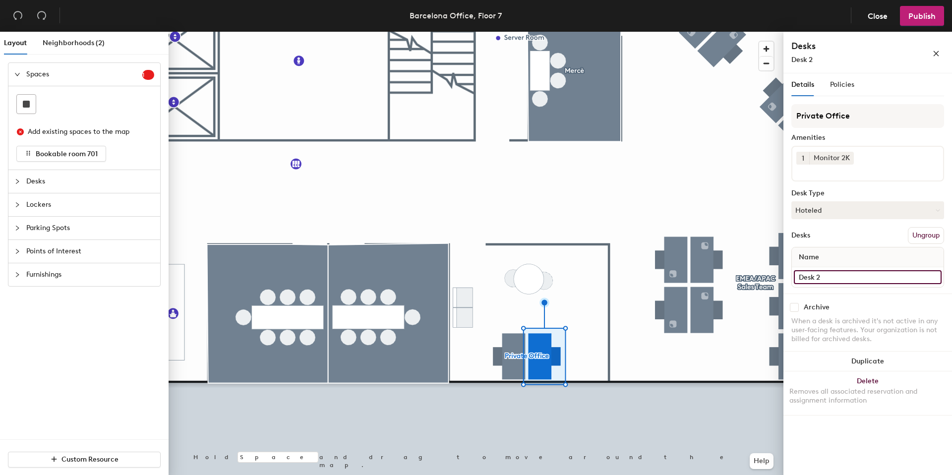
click at [817, 278] on input "Desk 2" at bounding box center [868, 277] width 148 height 14
click at [825, 277] on input "Desk 2" at bounding box center [868, 277] width 148 height 14
type input "Desk"
click at [682, 32] on div at bounding box center [476, 32] width 615 height 0
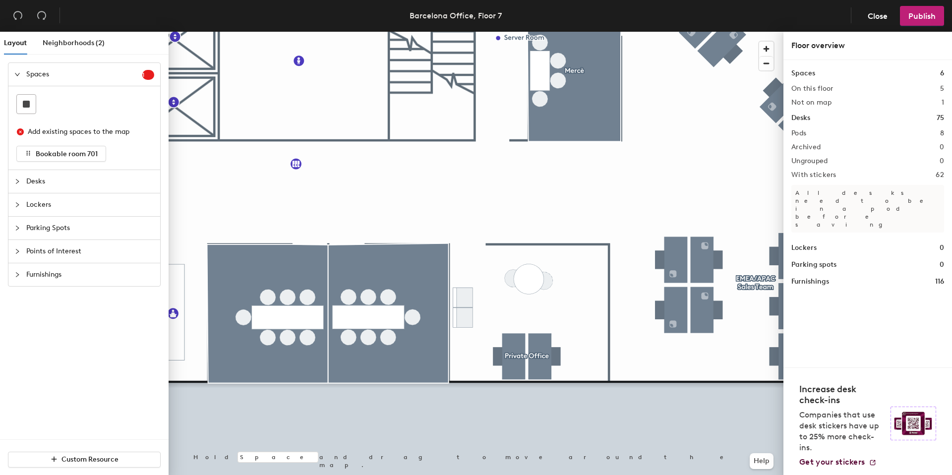
click at [511, 32] on div at bounding box center [476, 32] width 615 height 0
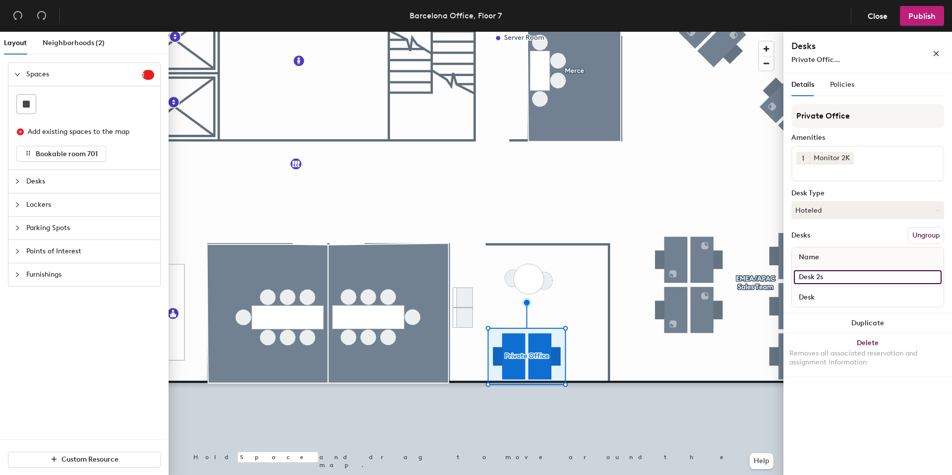
click at [826, 276] on input "Desk 2s" at bounding box center [868, 277] width 148 height 14
click at [829, 276] on input "Desk 2s" at bounding box center [868, 277] width 148 height 14
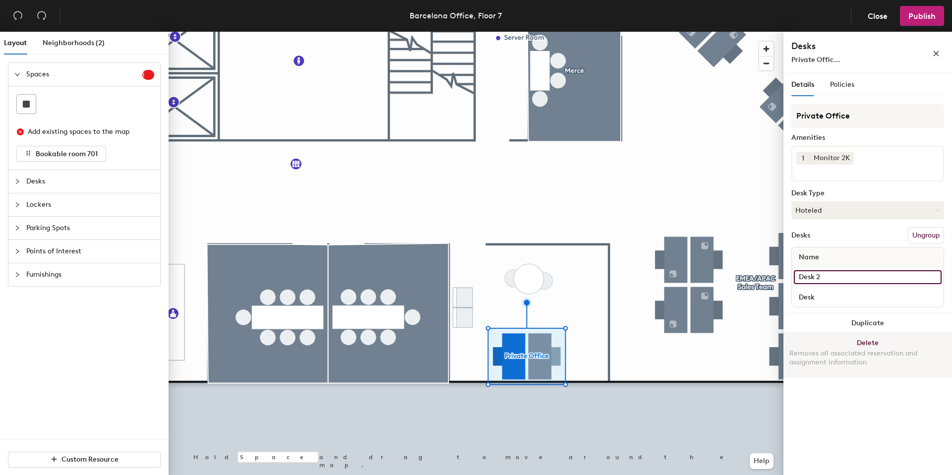
type input "Desk 2"
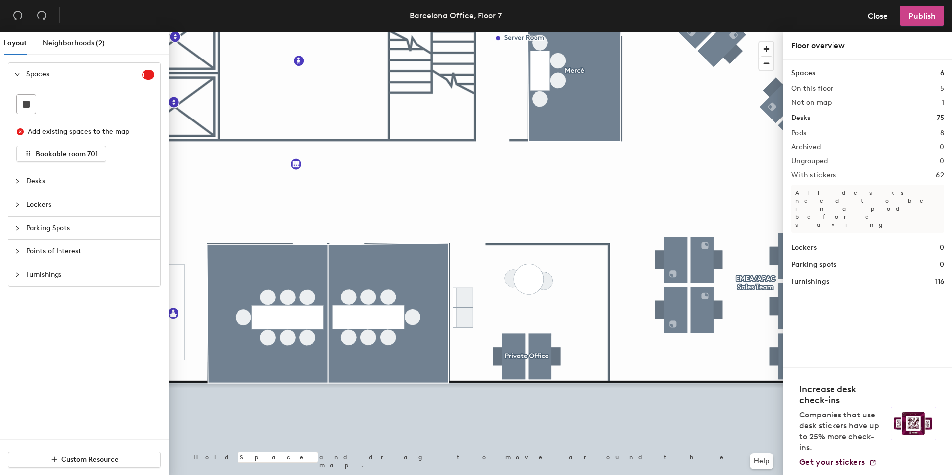
click at [907, 16] on button "Publish" at bounding box center [922, 16] width 44 height 20
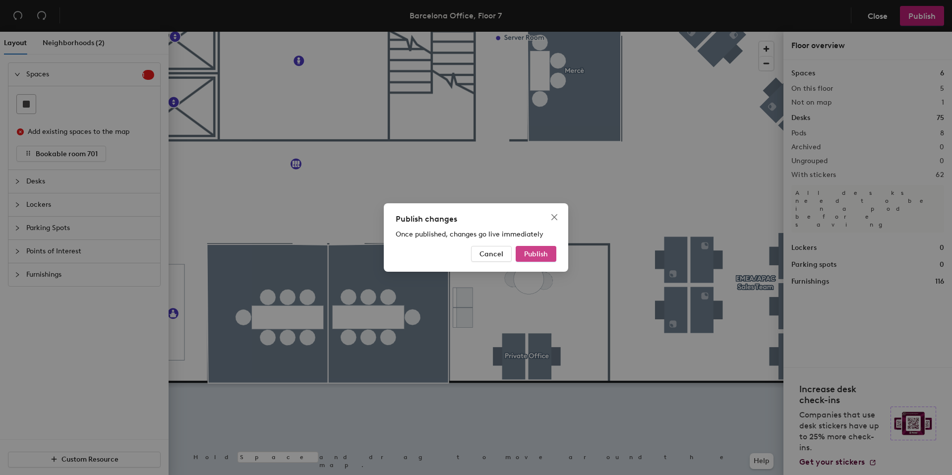
click at [533, 254] on span "Publish" at bounding box center [536, 254] width 24 height 8
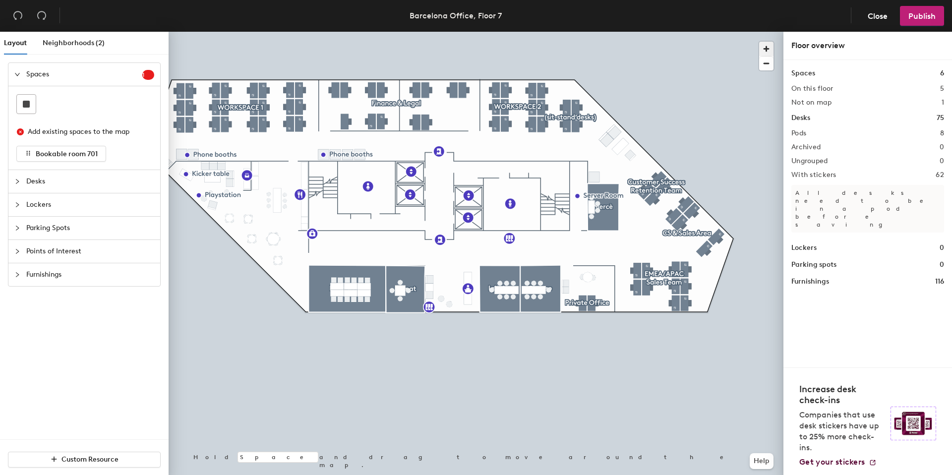
click at [765, 43] on span "button" at bounding box center [766, 49] width 14 height 14
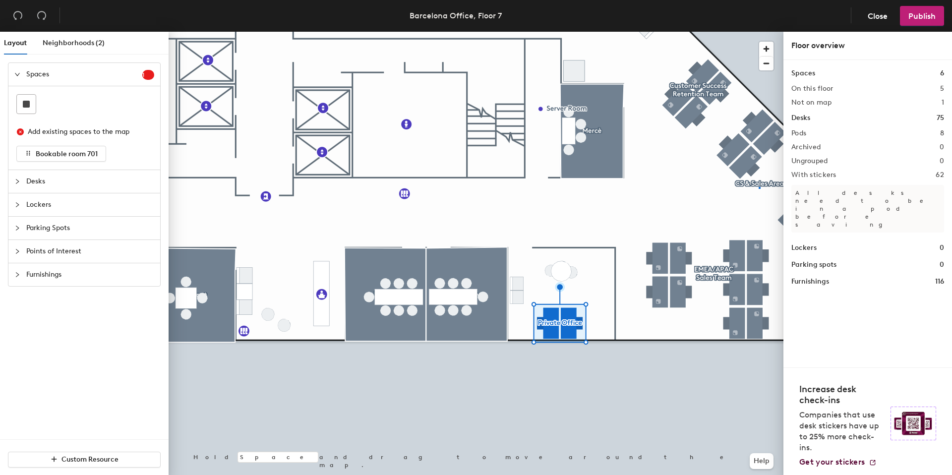
click at [759, 32] on div at bounding box center [476, 32] width 615 height 0
click at [744, 32] on div at bounding box center [476, 32] width 615 height 0
click at [98, 111] on div at bounding box center [84, 104] width 136 height 20
click at [114, 72] on span "Spaces" at bounding box center [84, 74] width 116 height 23
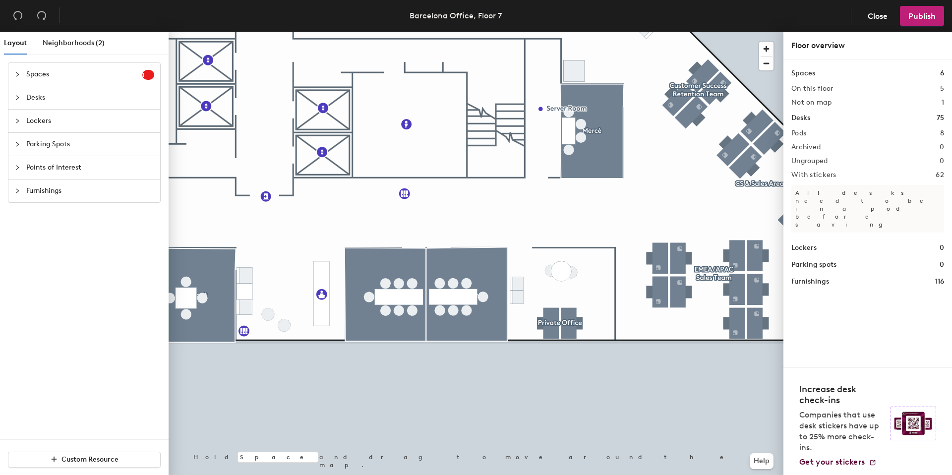
click at [114, 72] on span "Spaces" at bounding box center [84, 74] width 116 height 23
click at [22, 157] on button "Bookable room 701" at bounding box center [61, 154] width 90 height 16
click at [27, 81] on span "Spaces" at bounding box center [84, 74] width 116 height 23
click at [63, 43] on span "Neighborhoods (2)" at bounding box center [74, 43] width 62 height 8
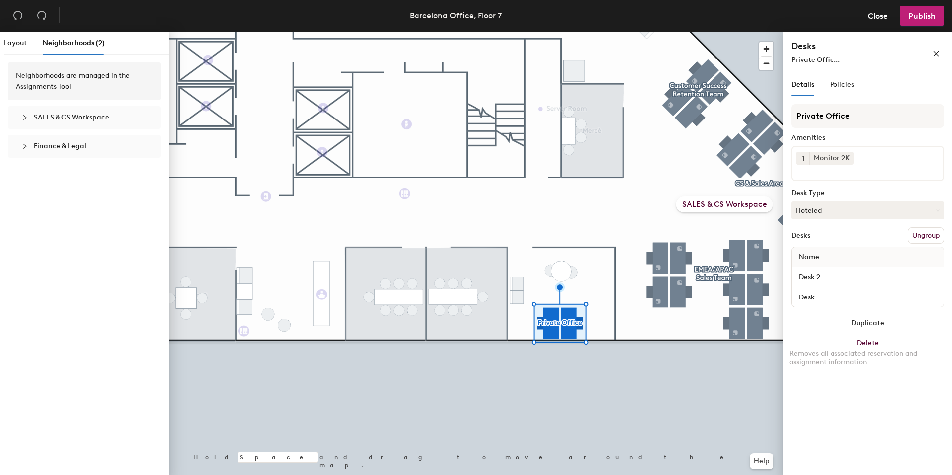
click at [93, 222] on div "Neighborhoods are managed in the Assignments Tool SALES & CS Workspace Finance …" at bounding box center [84, 270] width 169 height 416
click at [872, 14] on span "Close" at bounding box center [878, 15] width 20 height 9
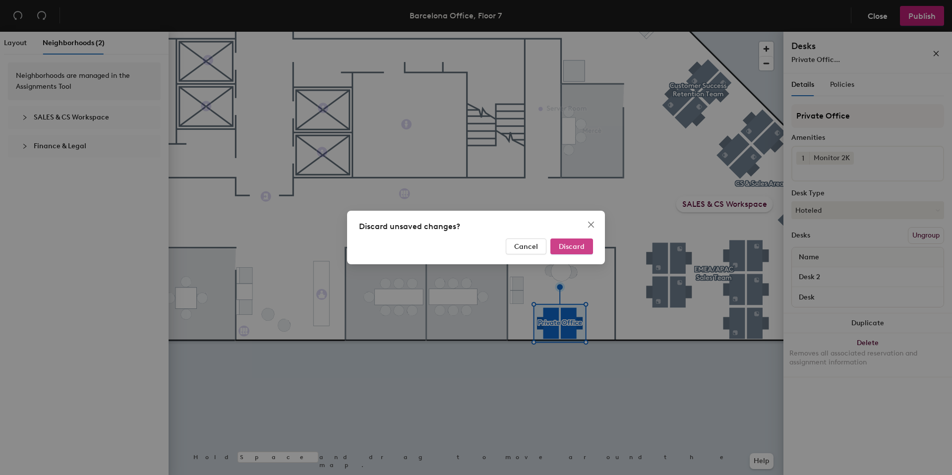
click at [574, 243] on span "Discard" at bounding box center [572, 246] width 26 height 8
